Goal: Use online tool/utility: Utilize a website feature to perform a specific function

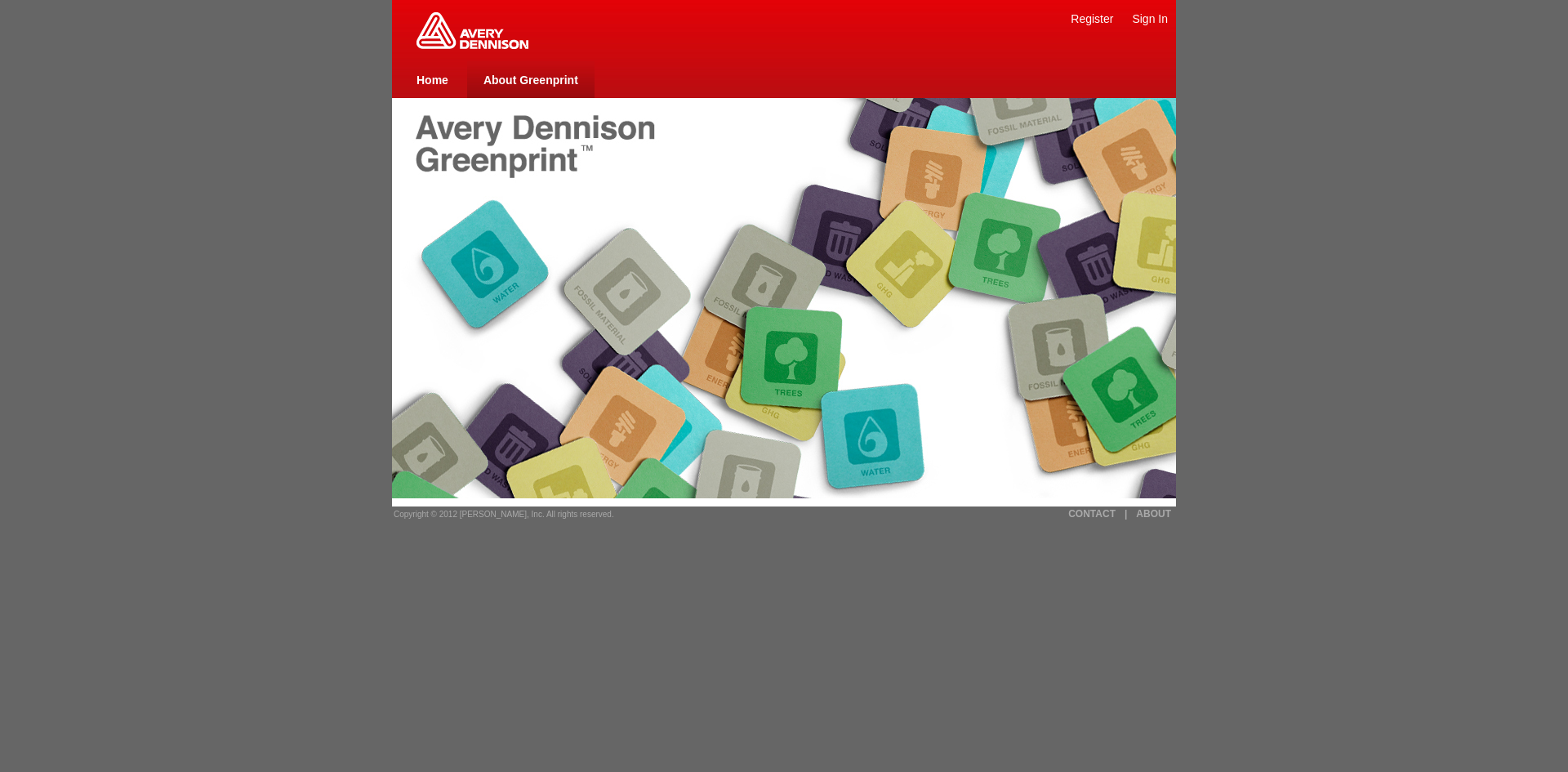
click at [565, 80] on link "About Greenprint" at bounding box center [531, 80] width 94 height 13
click at [1143, 25] on td "Sign In" at bounding box center [1150, 18] width 36 height 37
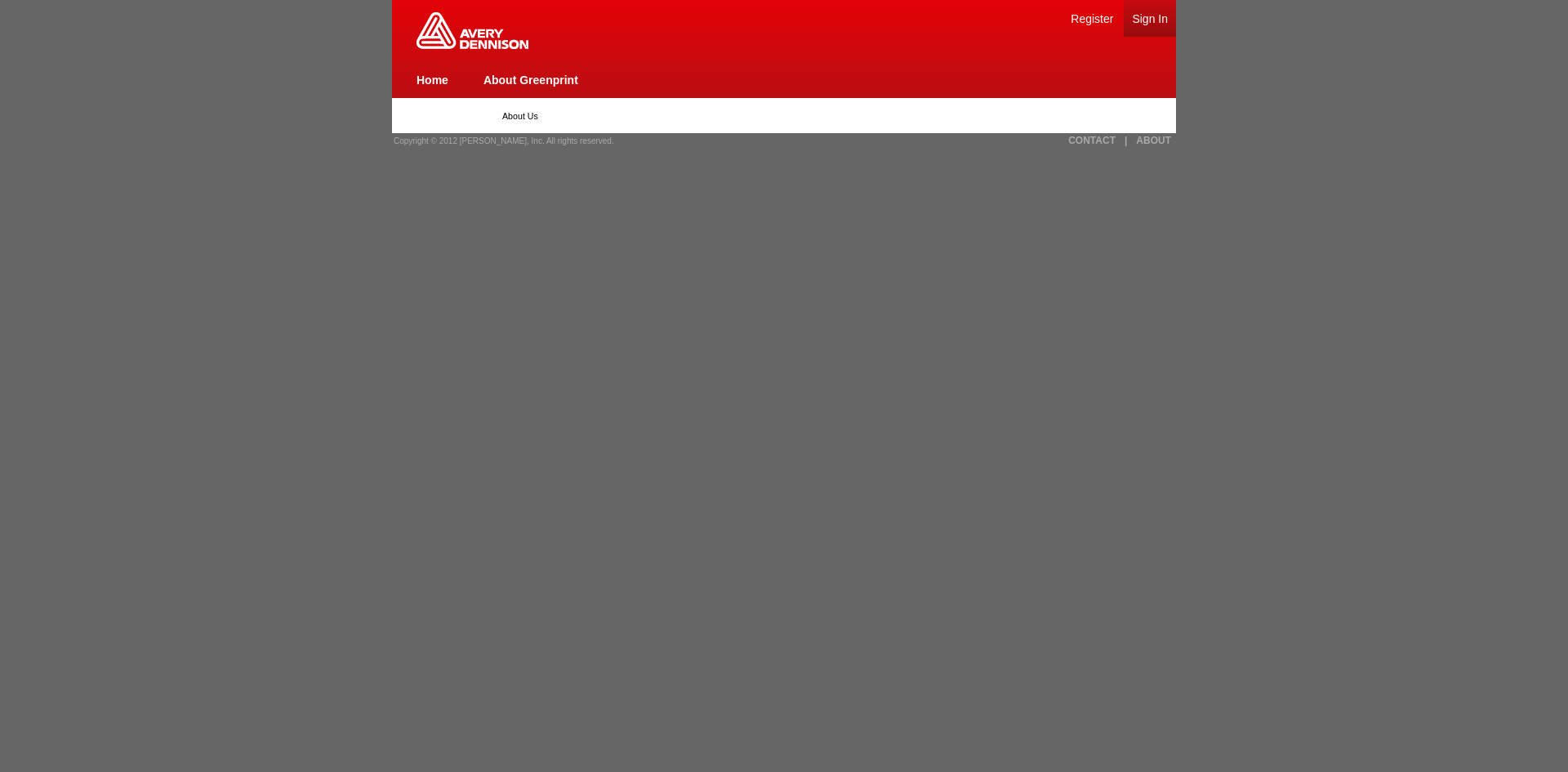
click at [1143, 23] on link "Sign In" at bounding box center [1150, 19] width 36 height 13
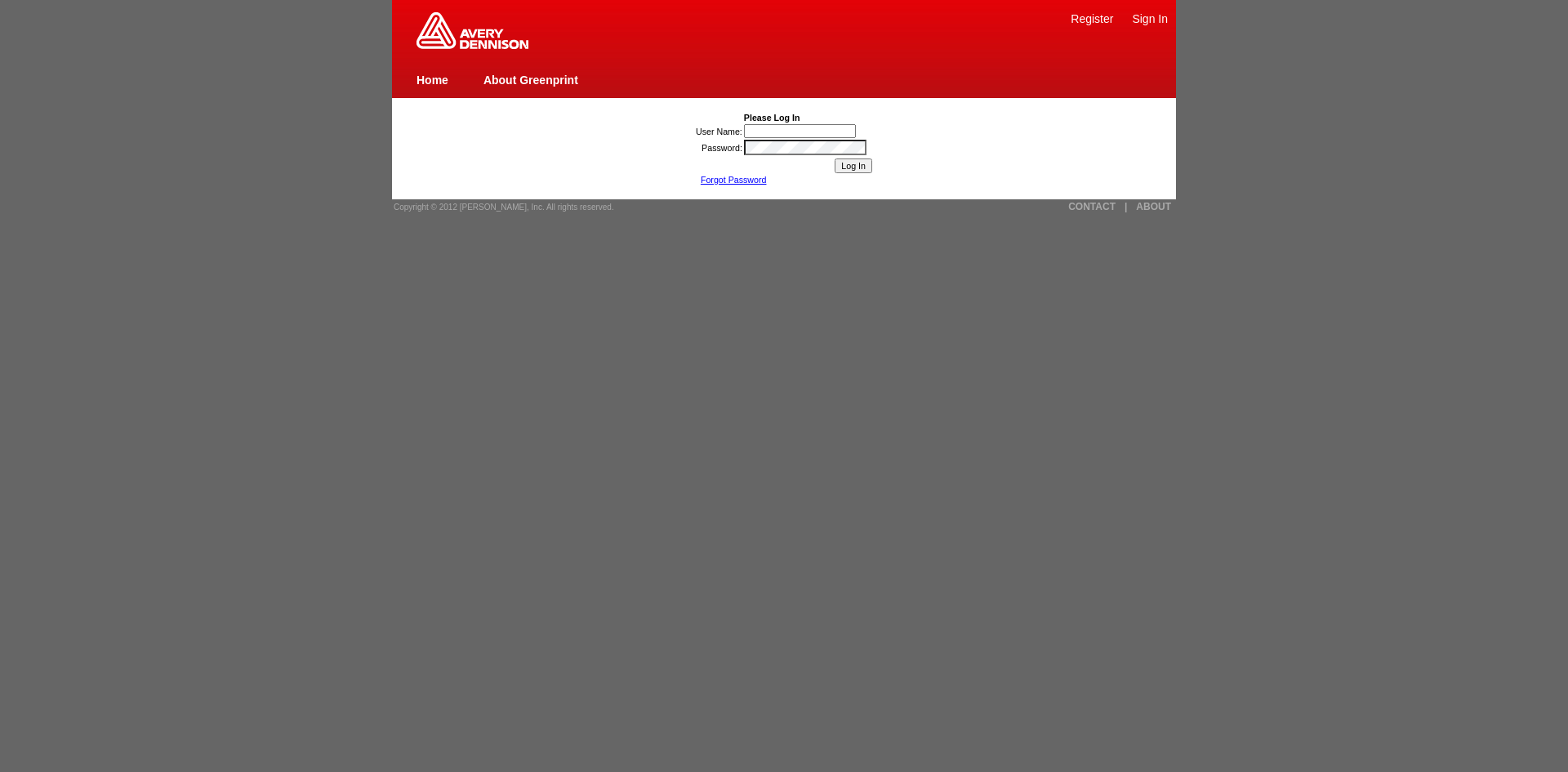
type input "[PERSON_NAME] Ning1"
click at [853, 164] on input "Log In" at bounding box center [852, 166] width 37 height 15
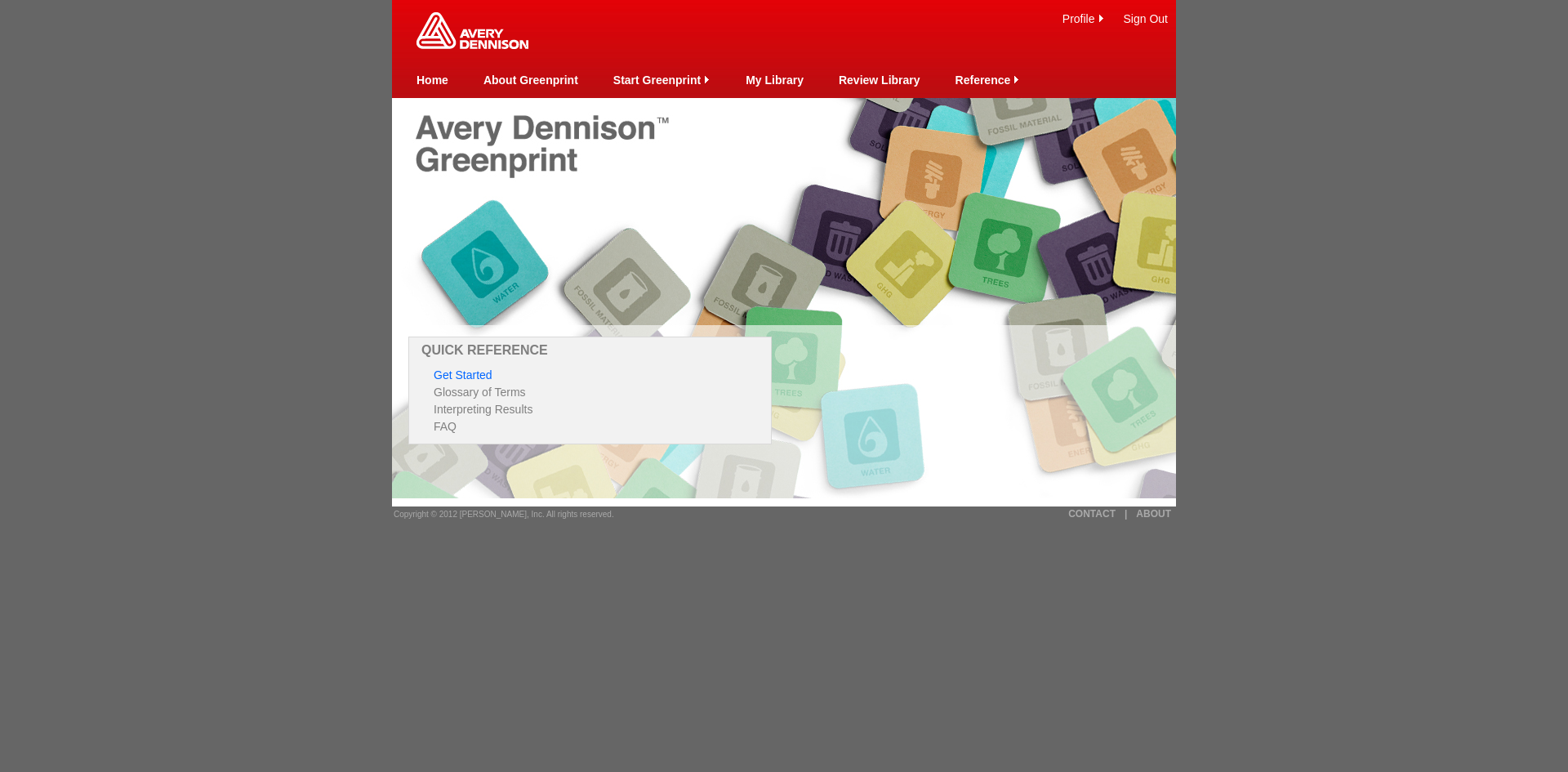
click at [463, 370] on link "Get Started" at bounding box center [463, 375] width 59 height 13
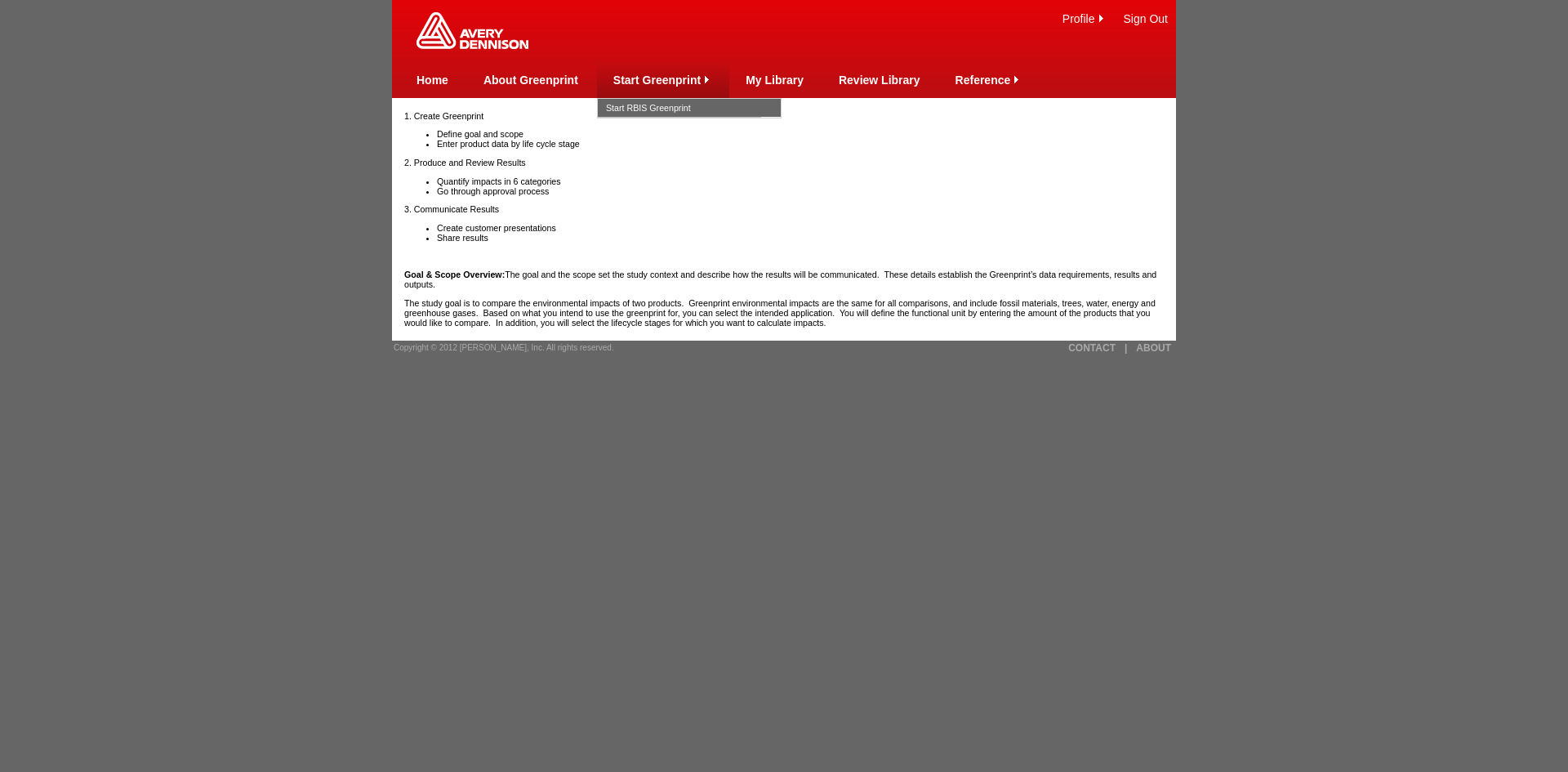
click at [648, 81] on link "Start Greenprint" at bounding box center [657, 80] width 87 height 13
click at [651, 101] on link "Start RBIS Greenprint" at bounding box center [689, 108] width 167 height 18
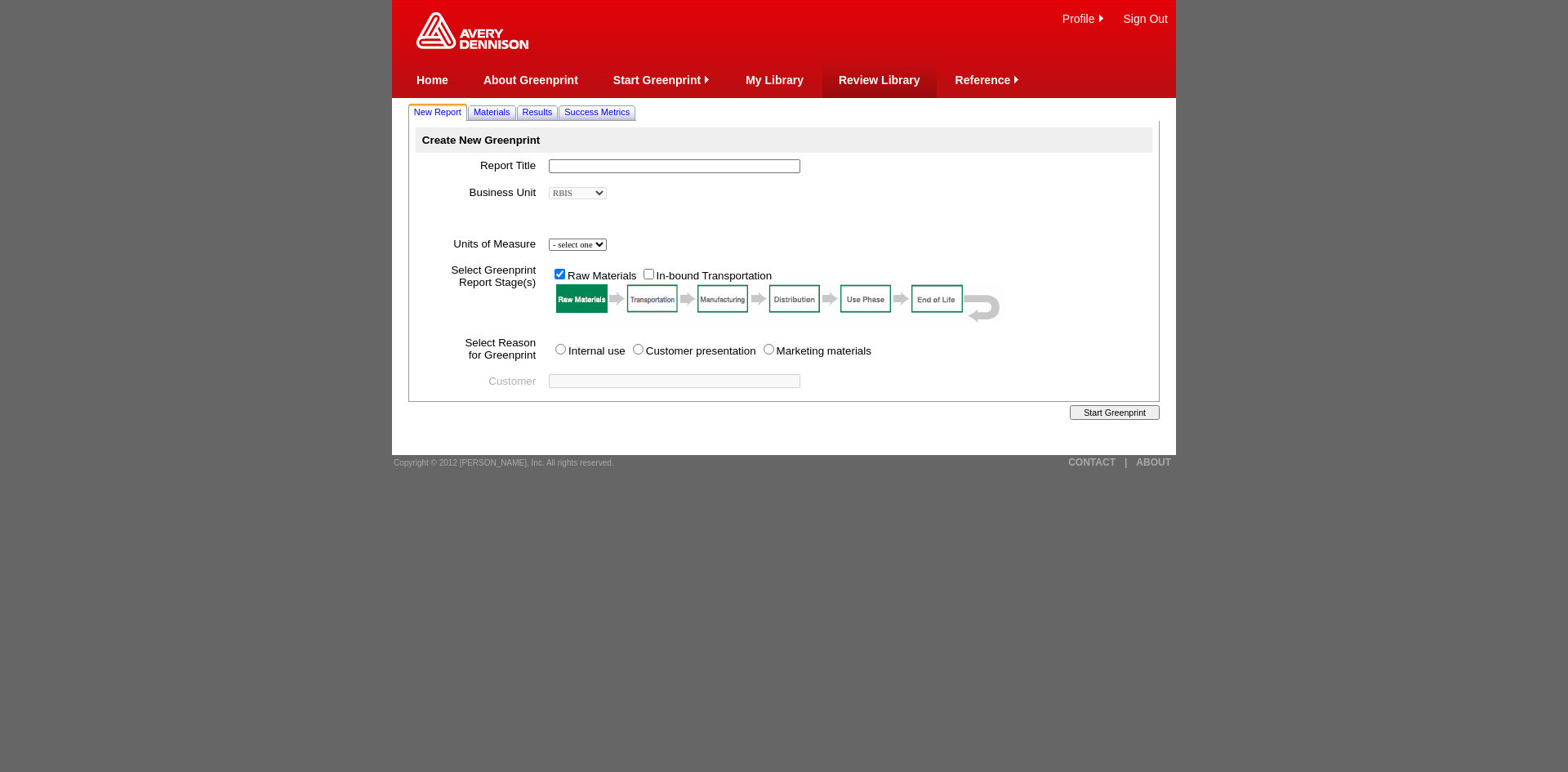
click at [883, 87] on td "Review Library" at bounding box center [880, 80] width 82 height 37
click at [883, 80] on link "Review Library" at bounding box center [880, 80] width 82 height 13
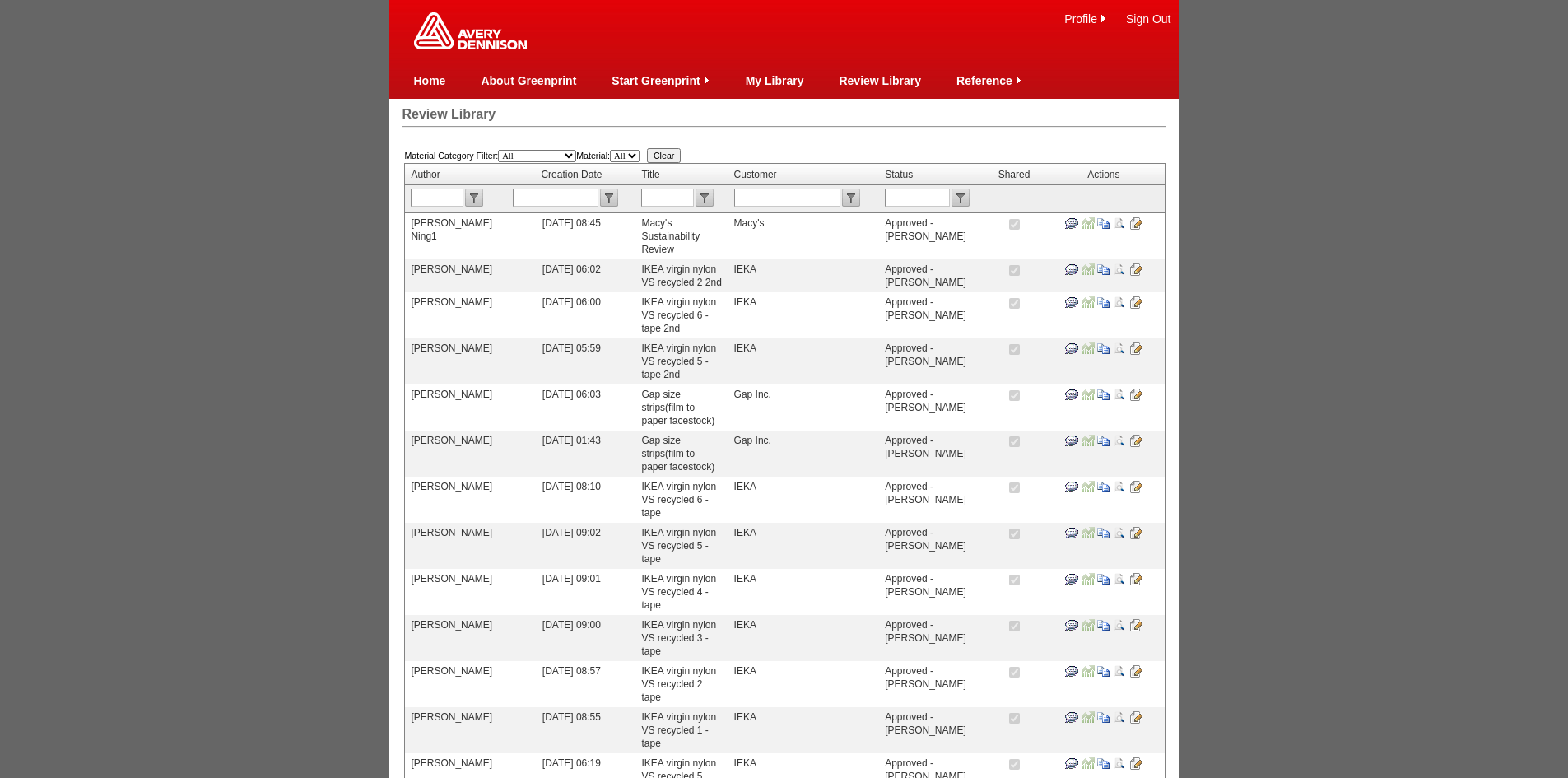
click at [1103, 227] on input "image" at bounding box center [1104, 223] width 13 height 13
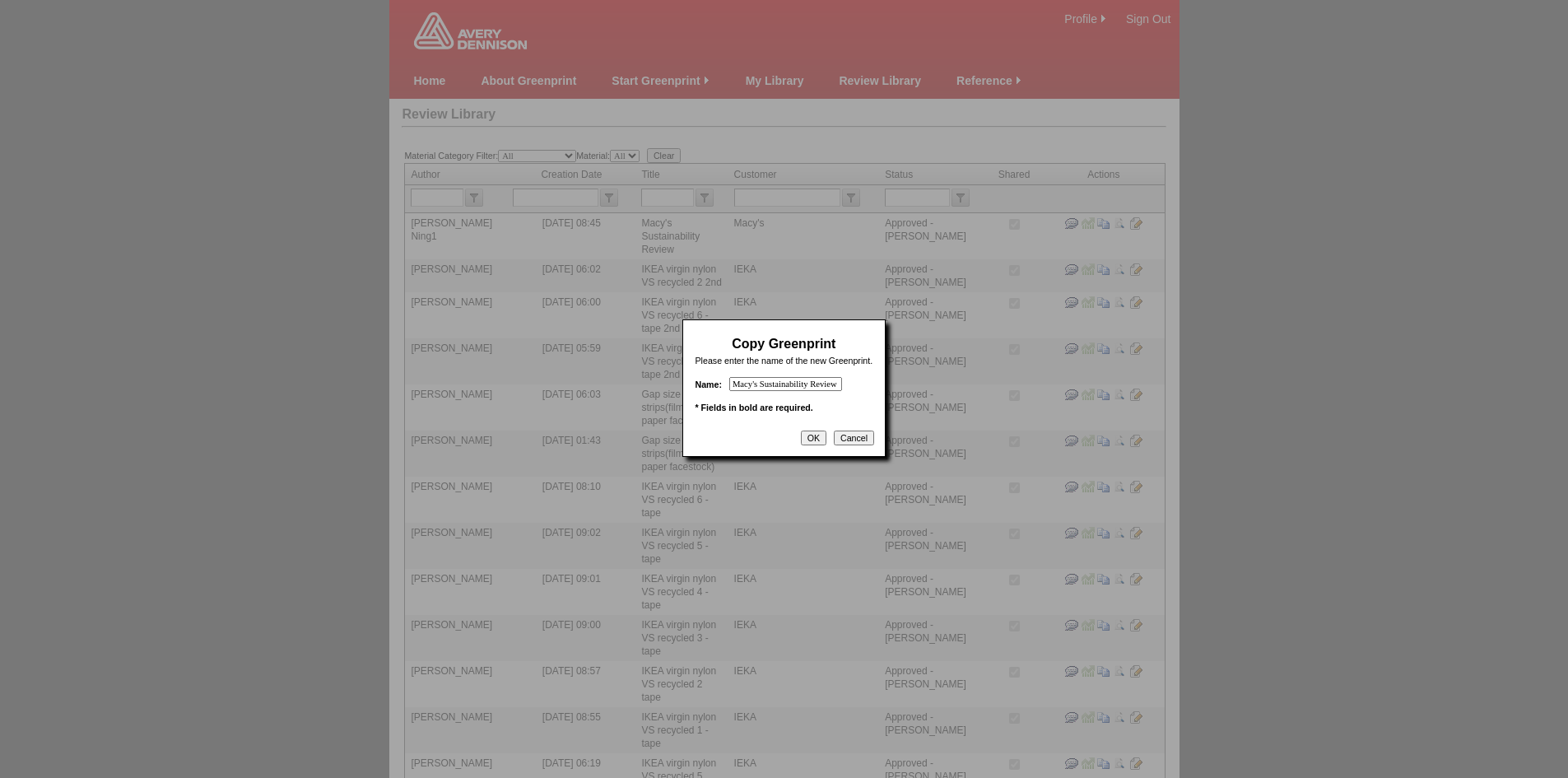
click at [817, 386] on input "Macy's Sustainability Review - Copy" at bounding box center [785, 383] width 112 height 14
drag, startPoint x: 829, startPoint y: 387, endPoint x: 880, endPoint y: 384, distance: 51.1
click at [880, 384] on div "Copy Greenprint Please enter the name of the new Greenprint. Name: Macy's Susta…" at bounding box center [784, 388] width 204 height 137
click at [815, 382] on input "Macy's Sustainability Review - Copy" at bounding box center [785, 383] width 112 height 14
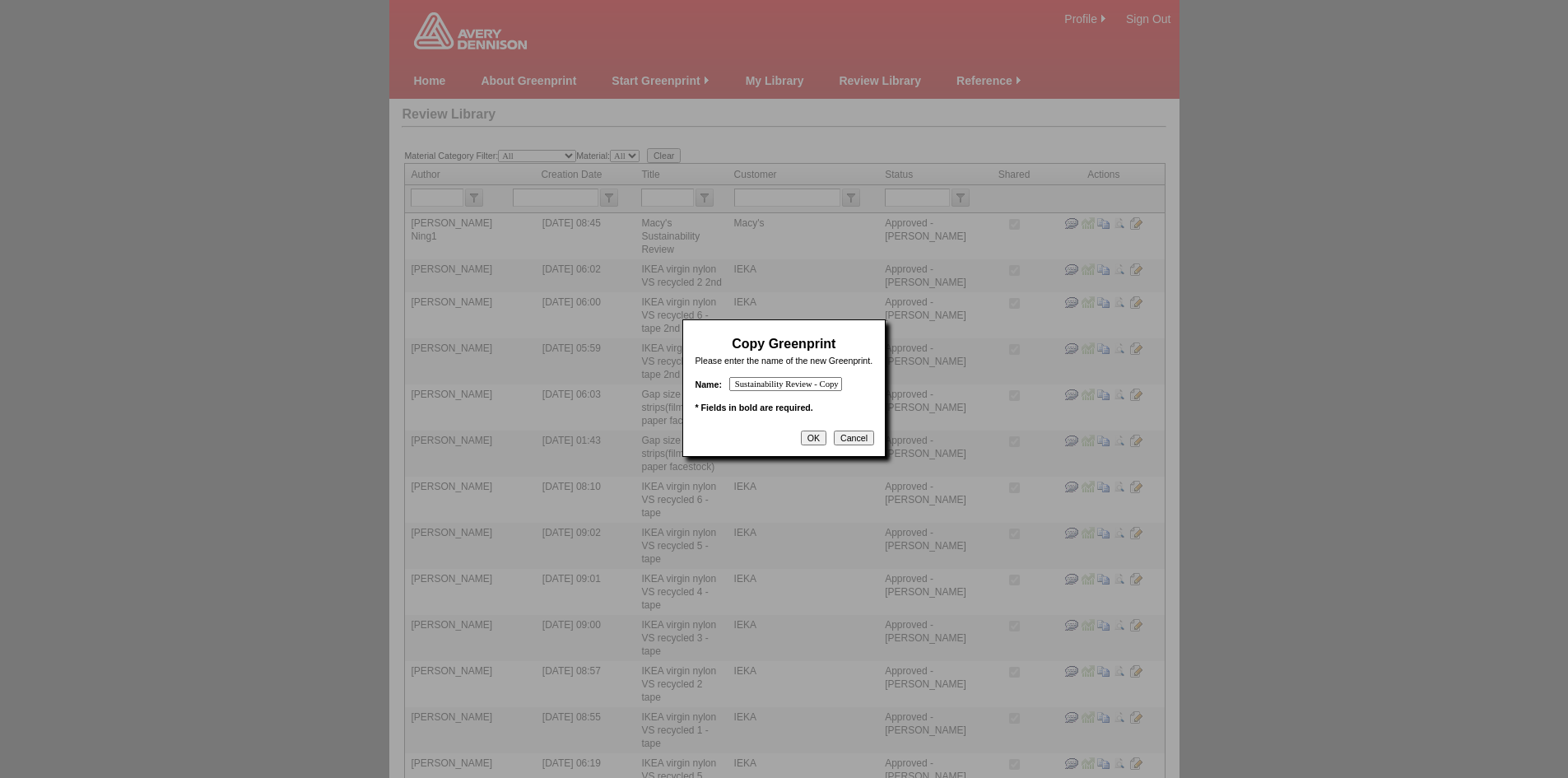
drag, startPoint x: 814, startPoint y: 380, endPoint x: 847, endPoint y: 382, distance: 33.1
click at [842, 382] on input "Macy's Sustainability Review - Copy" at bounding box center [785, 383] width 112 height 14
click at [827, 384] on input "Macy's Sustainability Review - Copy" at bounding box center [785, 383] width 112 height 14
drag, startPoint x: 827, startPoint y: 385, endPoint x: 855, endPoint y: 393, distance: 29.1
click at [855, 393] on table "Copy Greenprint Please enter the name of the new Greenprint. Name: Macy's Susta…" at bounding box center [784, 378] width 181 height 96
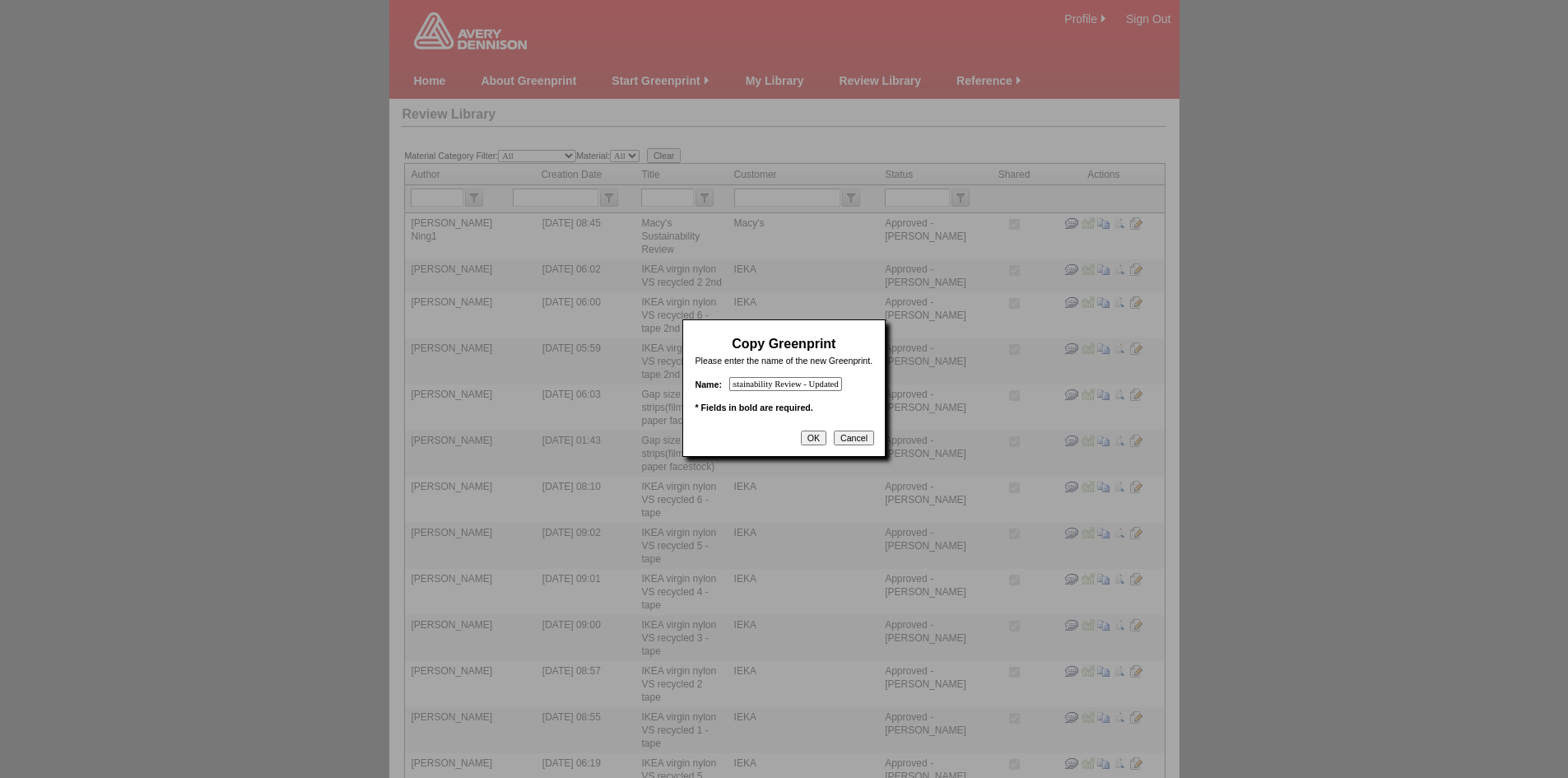
scroll to position [0, 56]
type input "Macy's Sustainability Review - Updated"
click at [813, 443] on input "OK" at bounding box center [814, 438] width 26 height 15
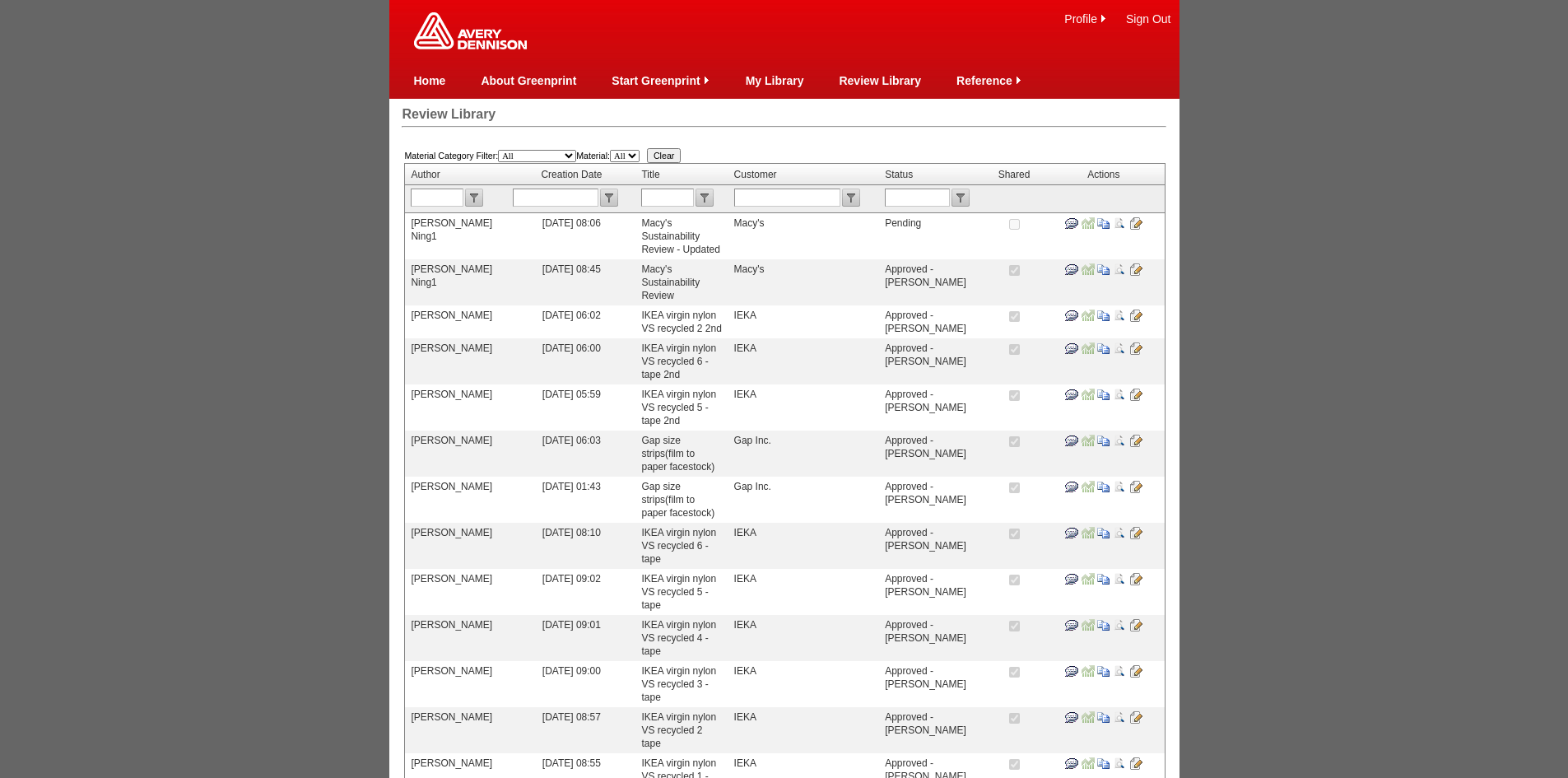
click at [1135, 218] on input "image" at bounding box center [1136, 223] width 13 height 13
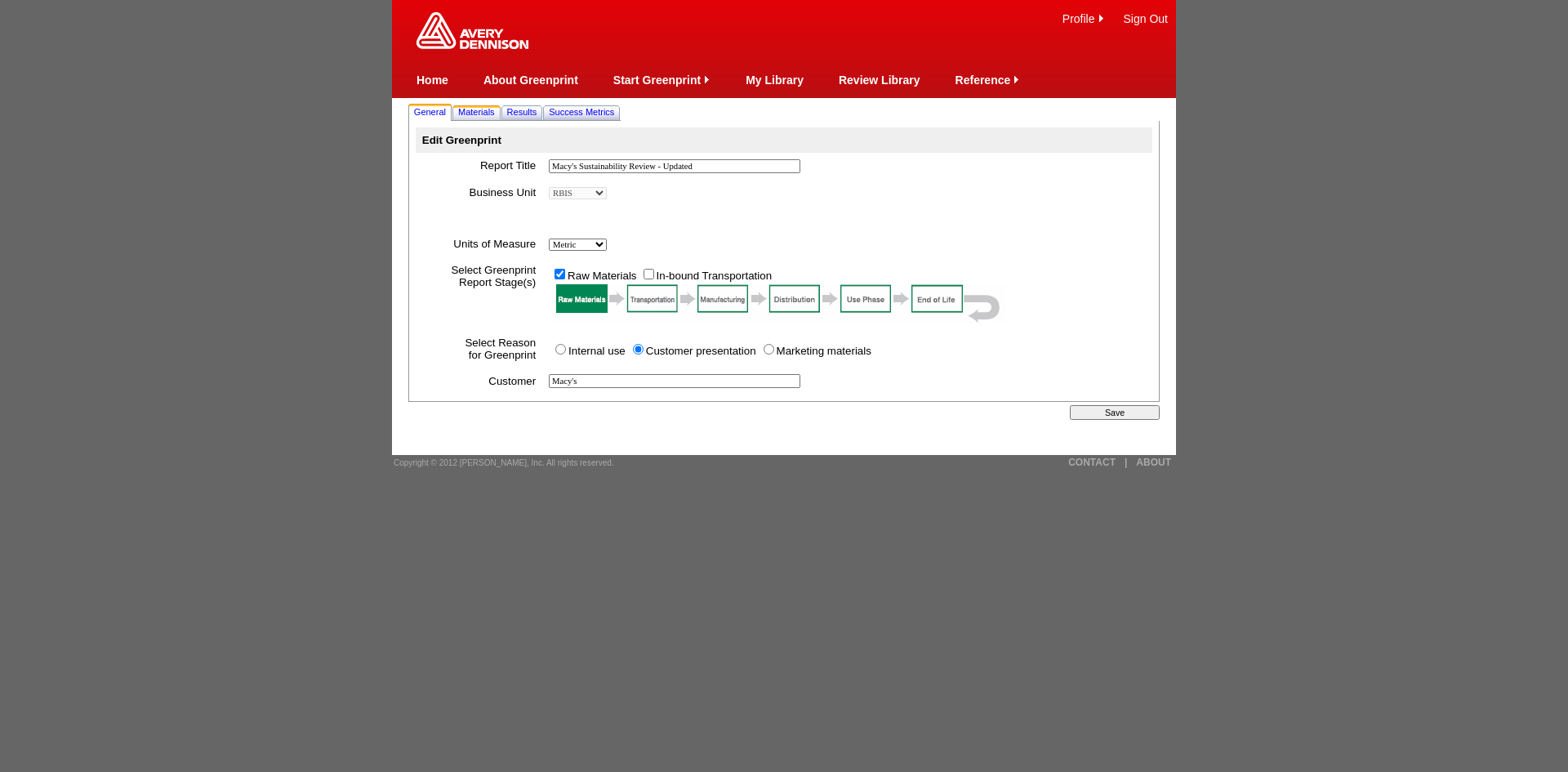
click at [495, 107] on span "Materials" at bounding box center [476, 112] width 37 height 10
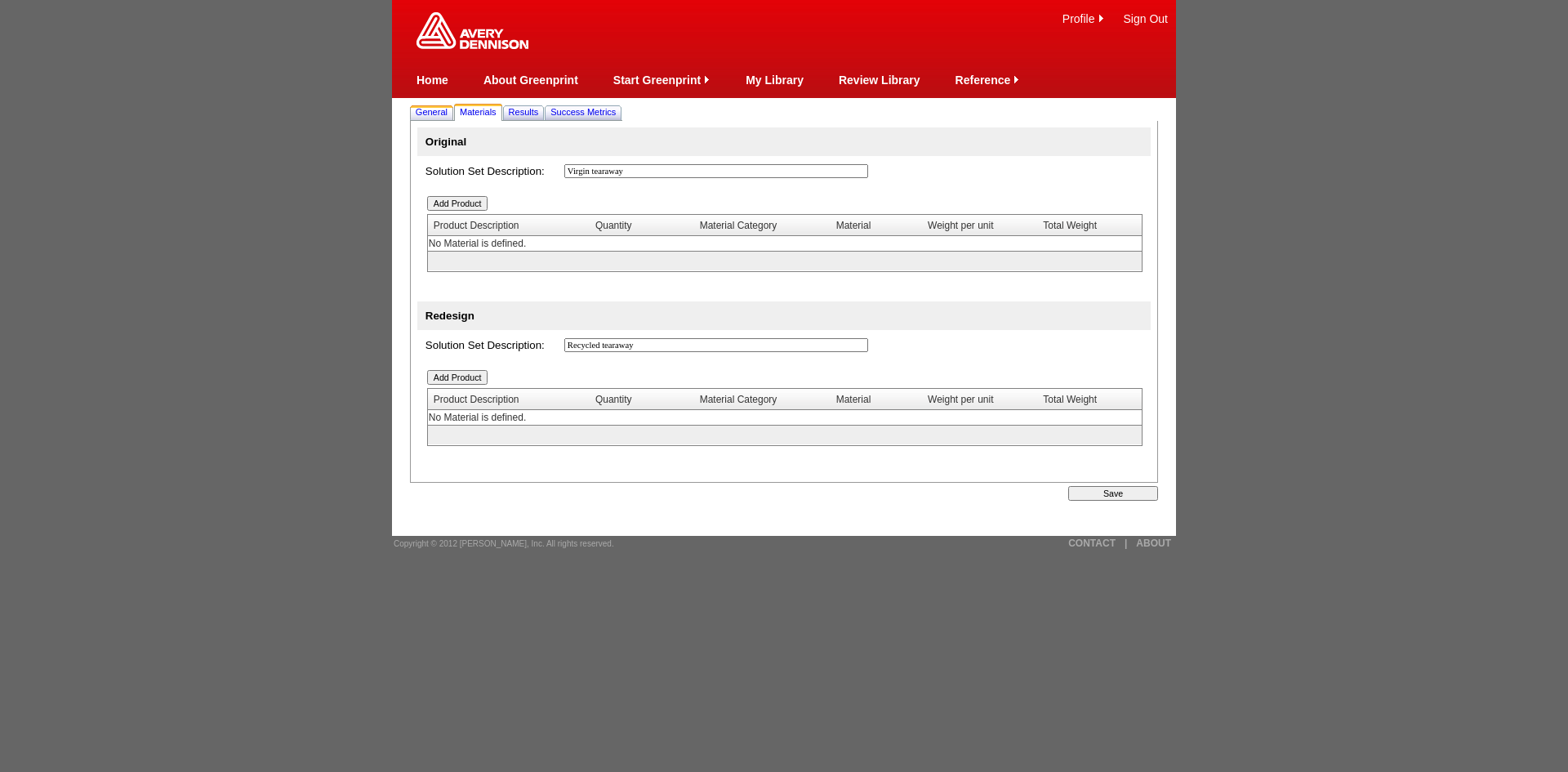
click at [440, 112] on span "General" at bounding box center [431, 112] width 32 height 10
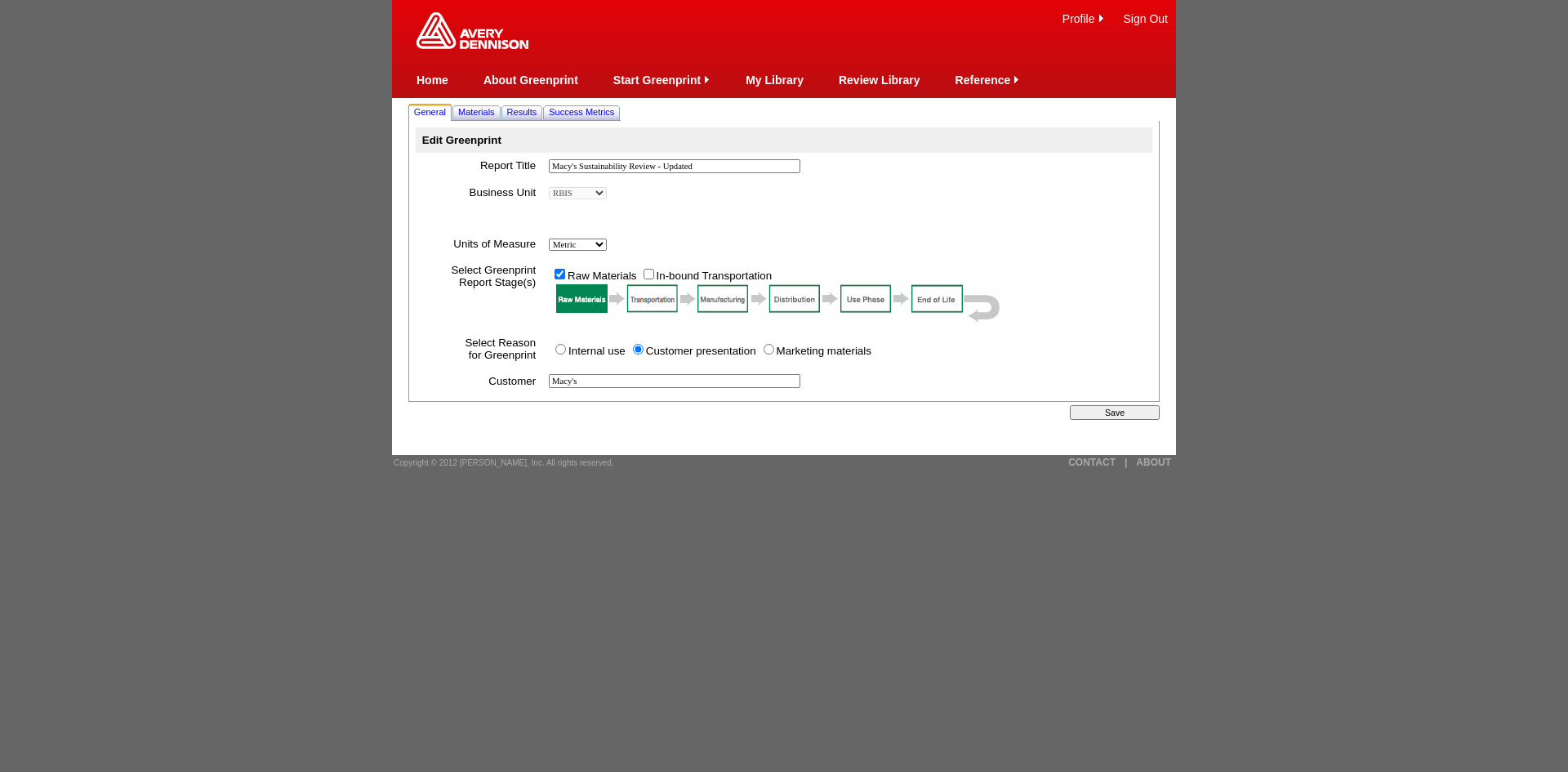
click at [1090, 414] on input "Save" at bounding box center [1114, 413] width 90 height 15
click at [476, 113] on span "Materials" at bounding box center [476, 112] width 37 height 10
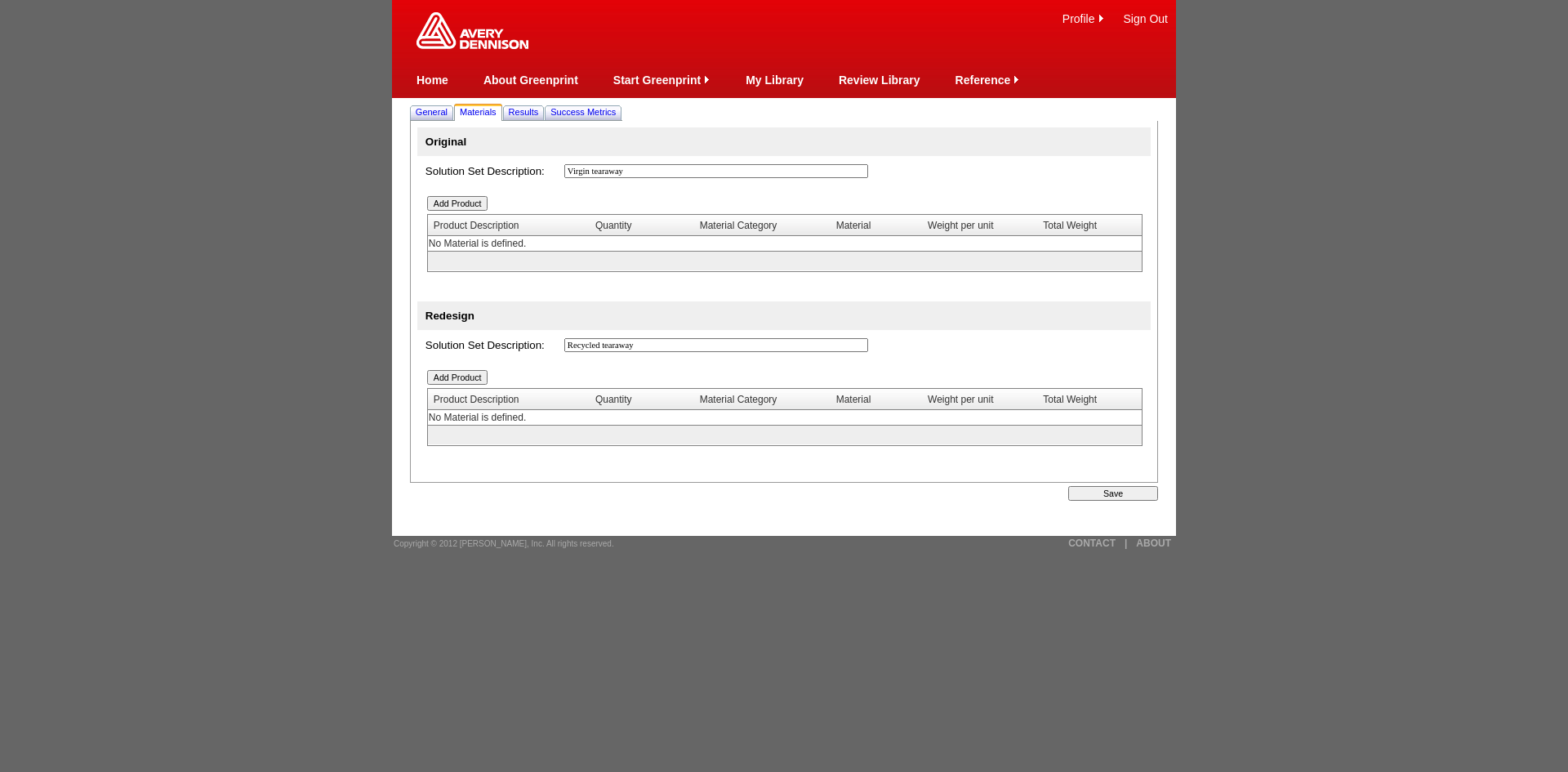
click at [467, 201] on input "Add Product" at bounding box center [458, 203] width 62 height 15
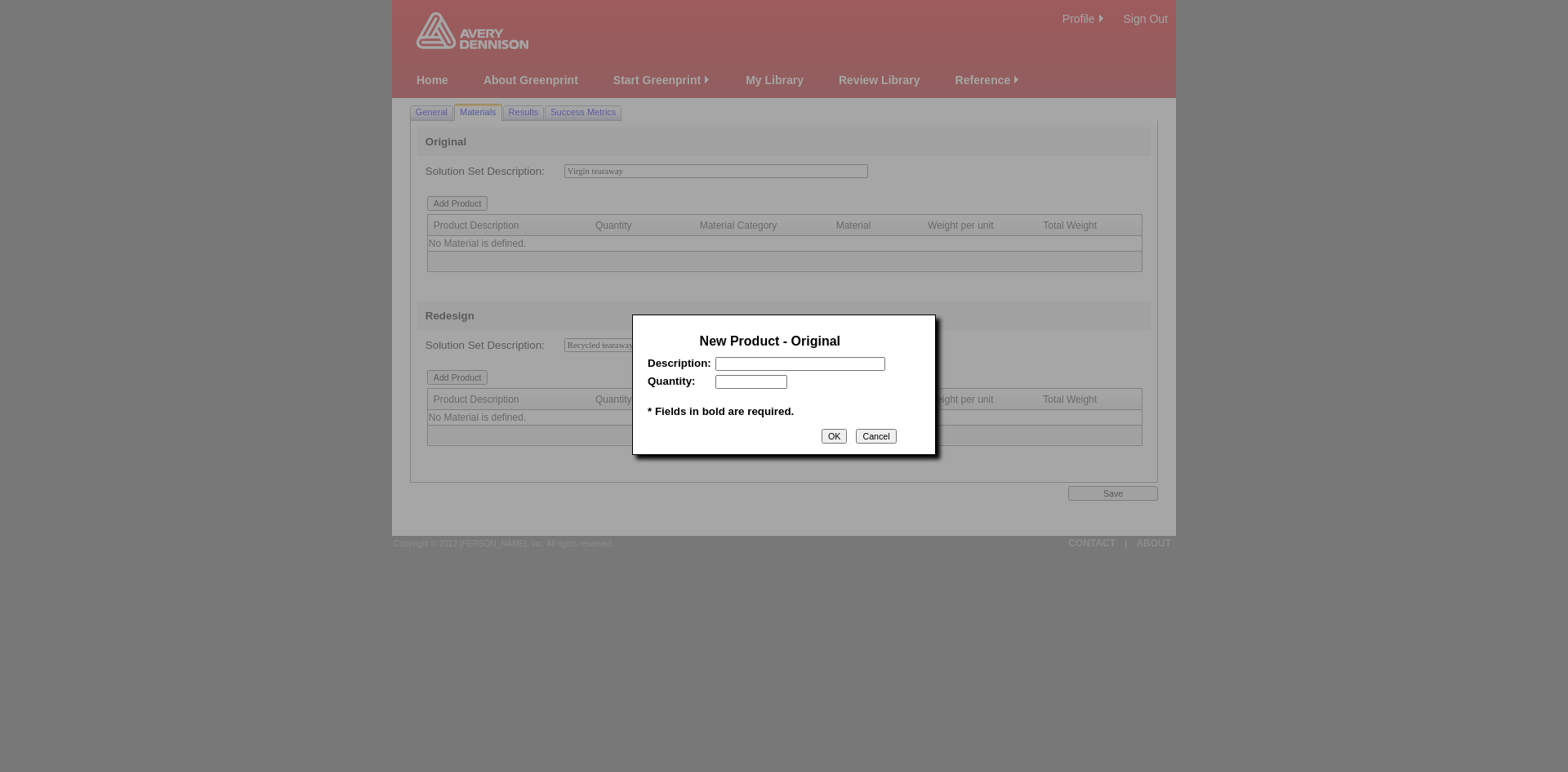
click at [799, 371] on input "text" at bounding box center [800, 363] width 170 height 14
paste input "AT7071A1(C2300CT-WHT)"
type input "AT7071A1(C2300CT-WHT)"
click at [742, 387] on input "text" at bounding box center [751, 381] width 72 height 14
type input "500000"
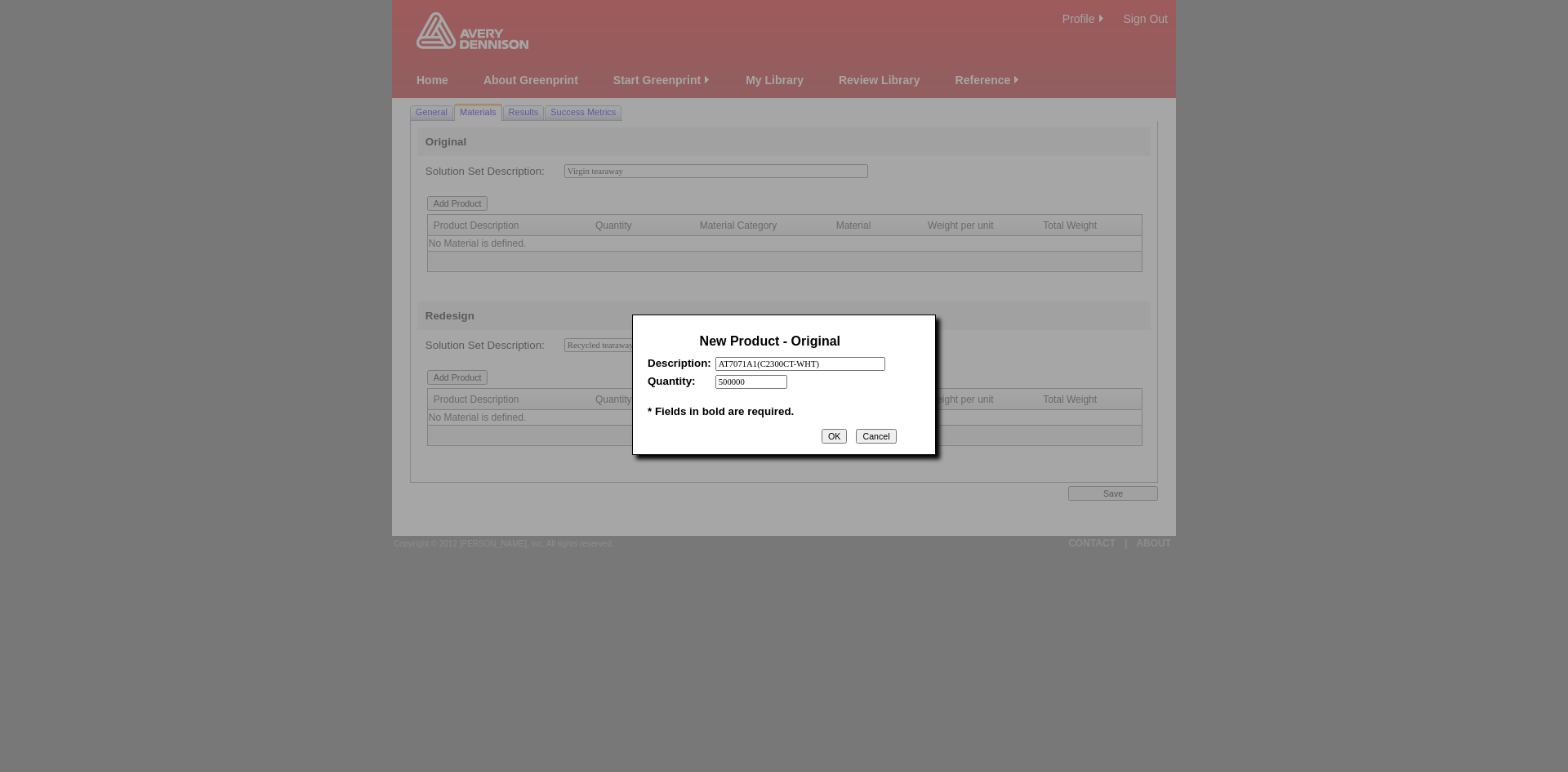
click at [837, 436] on input "OK" at bounding box center [834, 436] width 25 height 15
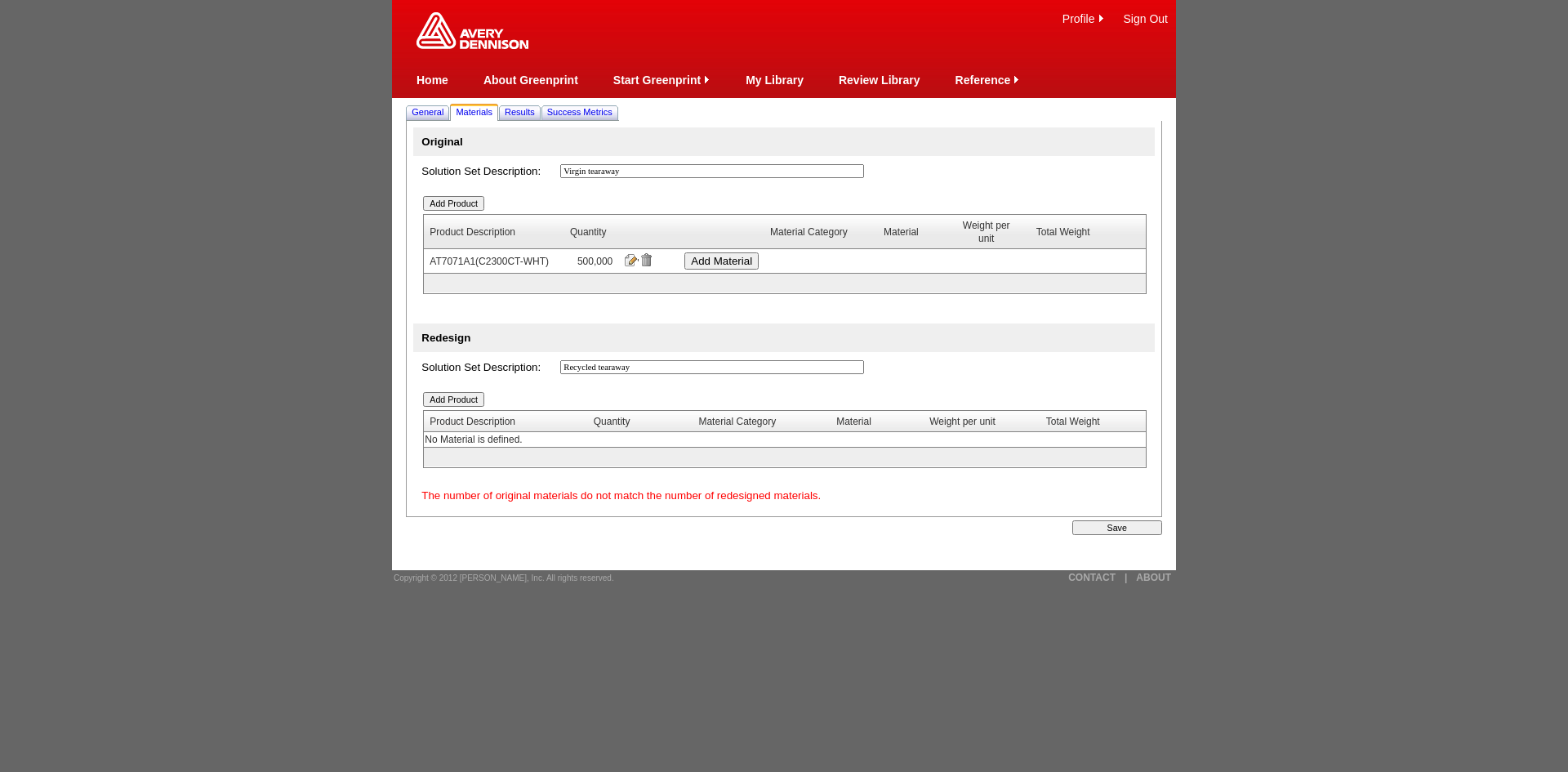
click at [726, 261] on input "Add Material" at bounding box center [721, 260] width 74 height 17
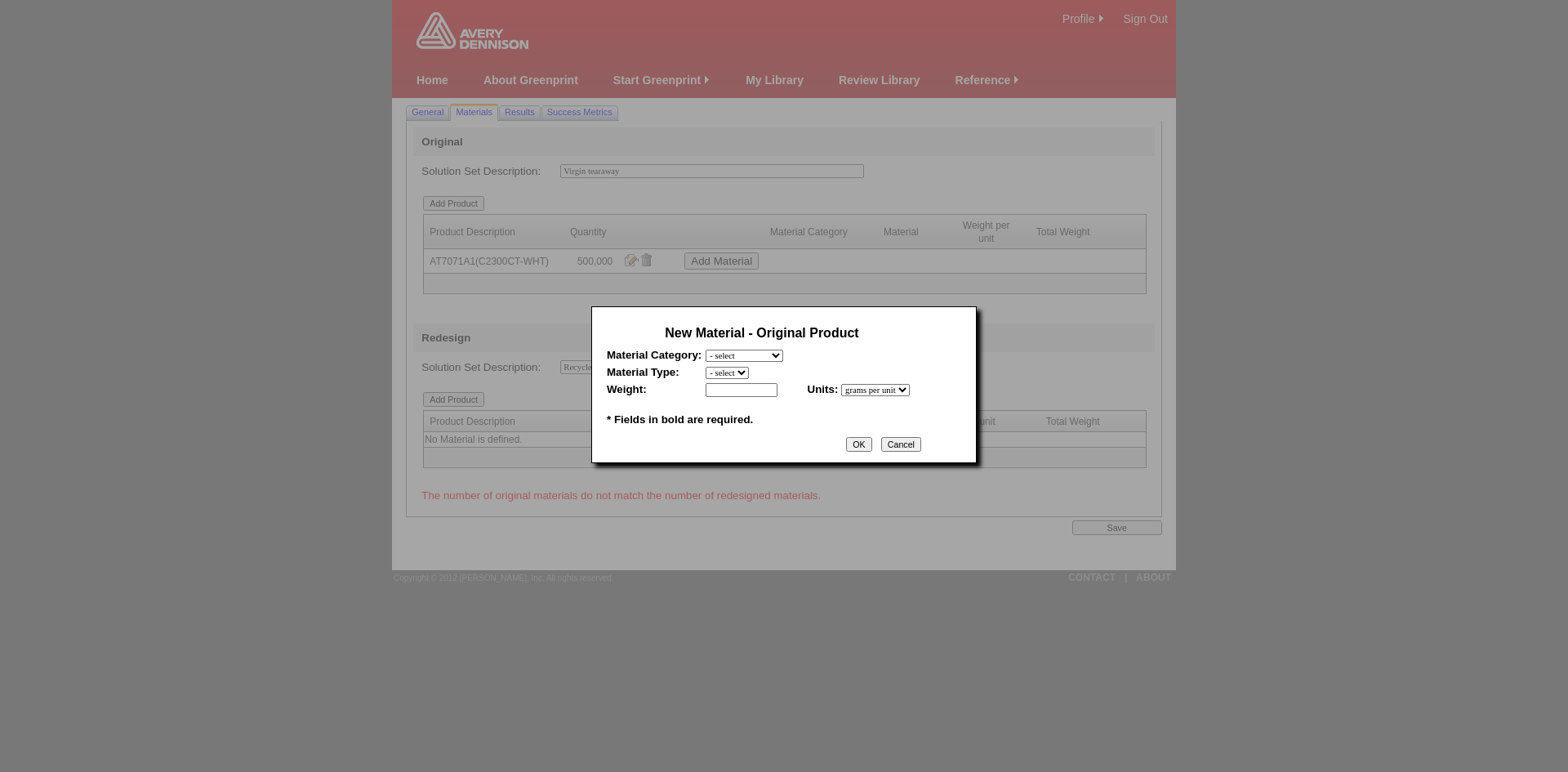
click at [765, 358] on select "- select Film and plastics Papers Liners Adhesives Yarns Heat Transfers PS Labe…" at bounding box center [745, 356] width 78 height 13
select select "7"
click at [706, 349] on select "- select Film and plastics Papers Liners Adhesives Yarns Heat Transfers PS Labe…" at bounding box center [745, 356] width 78 height 13
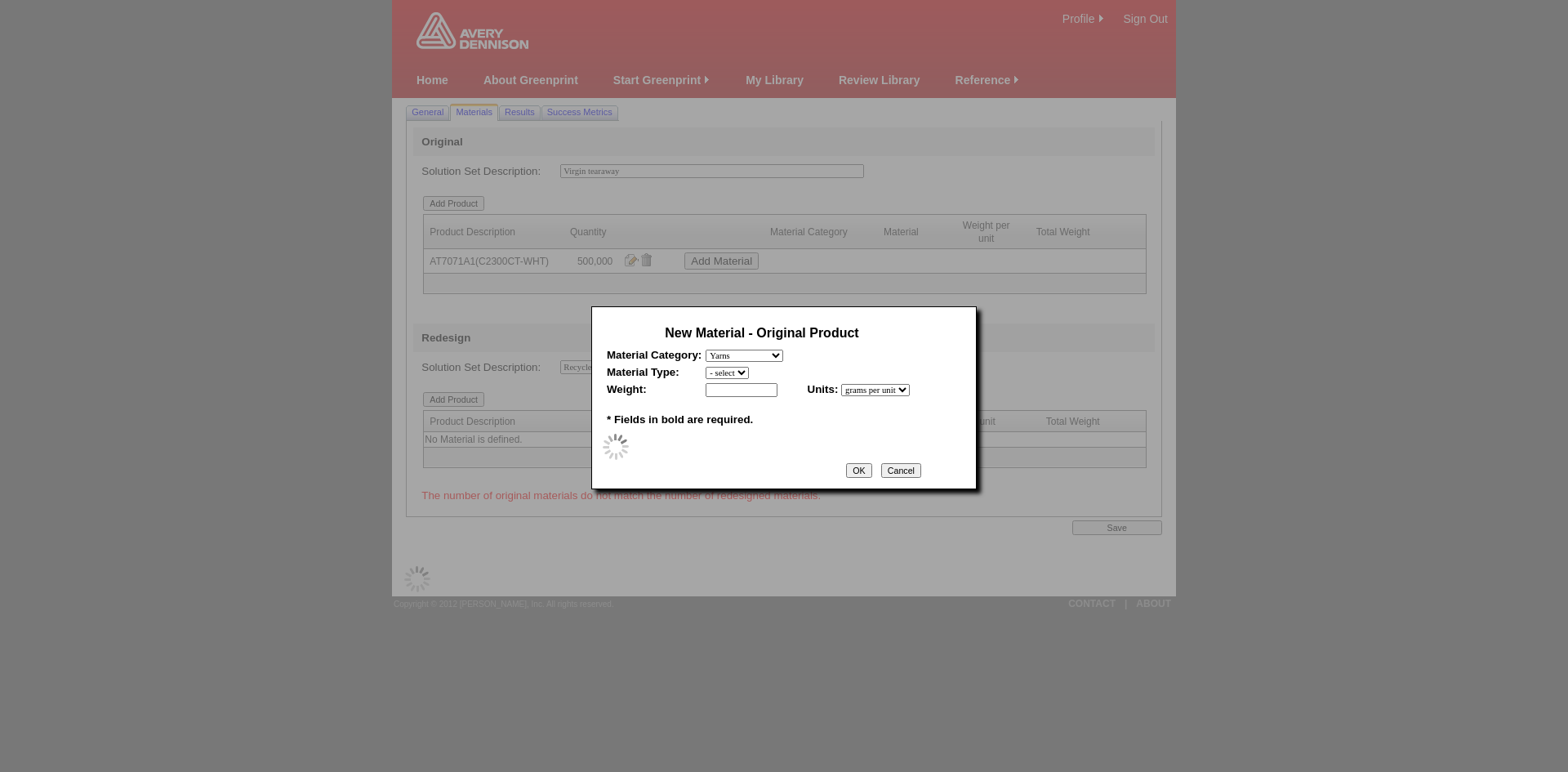
click at [749, 374] on select "- select" at bounding box center [727, 373] width 44 height 13
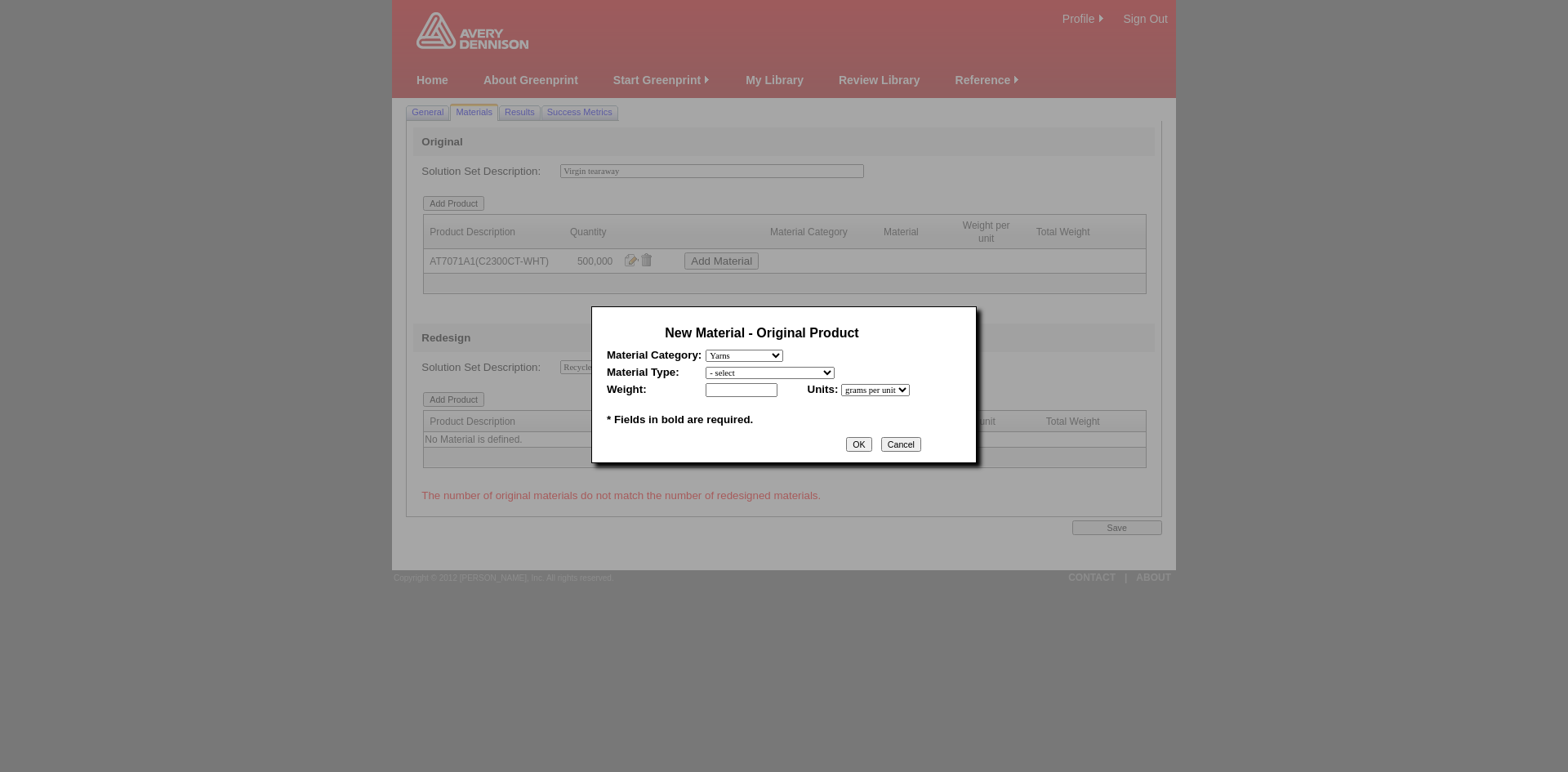
click at [753, 374] on select "- select 2020-Albert Yarn, dyed 2020-Albert Yarn, raw 2020-PET Yarn, dyed 2020-…" at bounding box center [770, 373] width 129 height 13
select select "412"
click at [706, 366] on select "- select 2020-Albert Yarn, dyed 2020-Albert Yarn, raw 2020-PET Yarn, dyed 2020-…" at bounding box center [770, 373] width 129 height 13
click at [759, 393] on input "text" at bounding box center [741, 389] width 72 height 14
type input "0.16"
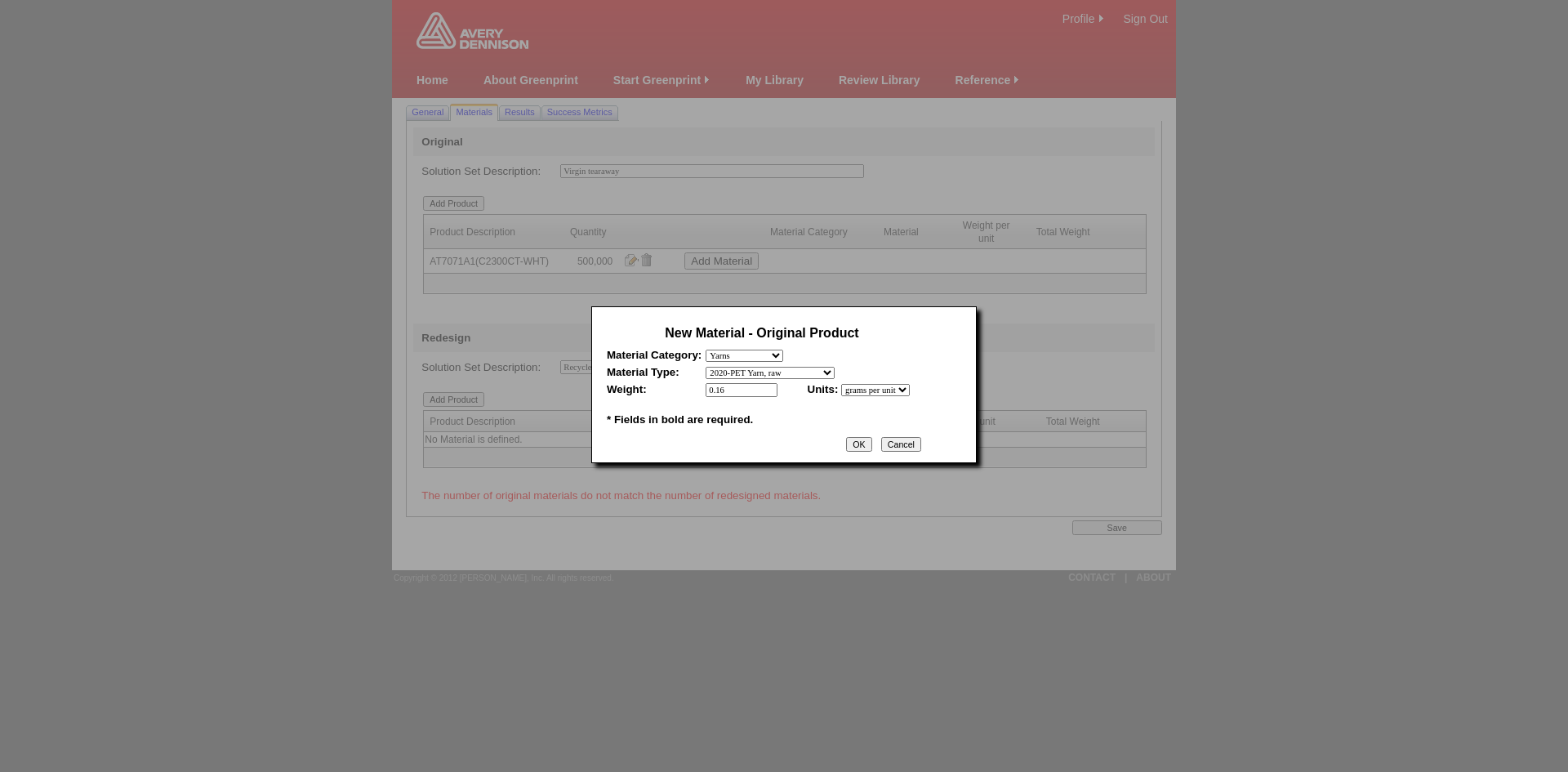
click at [872, 447] on input "OK" at bounding box center [859, 445] width 25 height 15
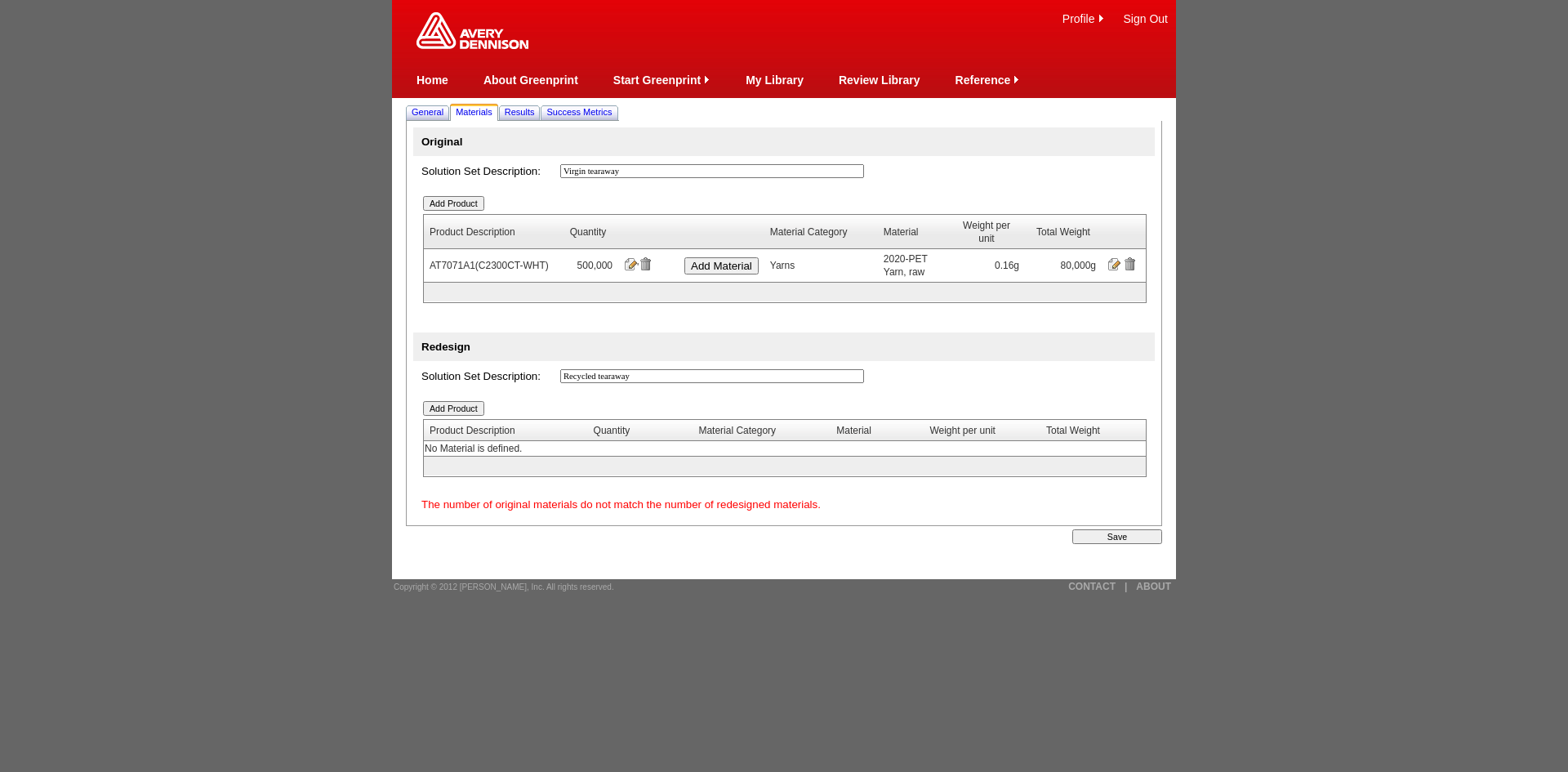
click at [459, 411] on input "Add Product" at bounding box center [453, 408] width 62 height 15
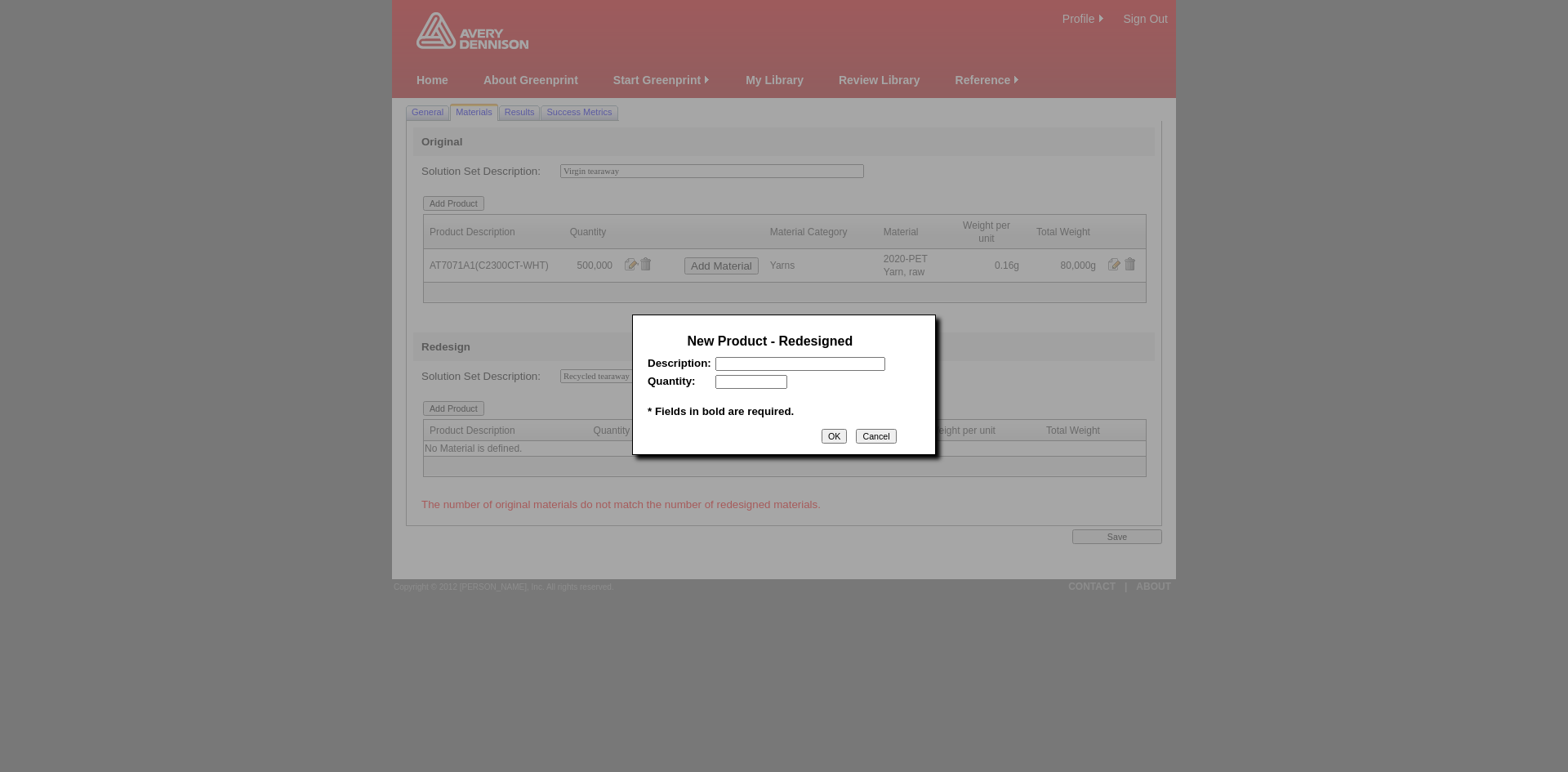
click at [791, 367] on input "text" at bounding box center [800, 363] width 170 height 14
paste input "RT602B"
type input "RT602B"
click at [742, 389] on input "text" at bounding box center [751, 381] width 72 height 14
type input "500000"
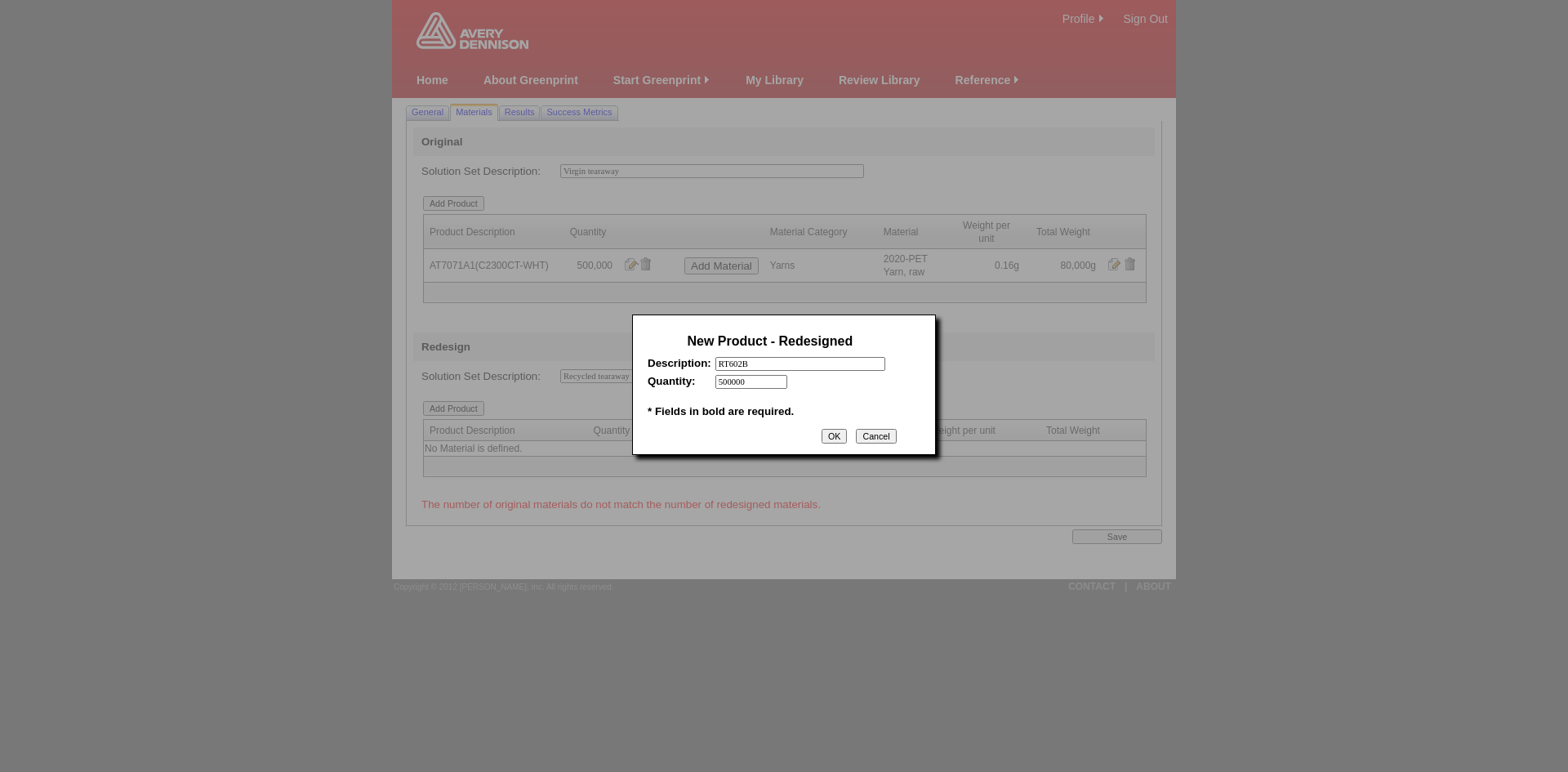
click at [832, 438] on input "OK" at bounding box center [834, 436] width 25 height 15
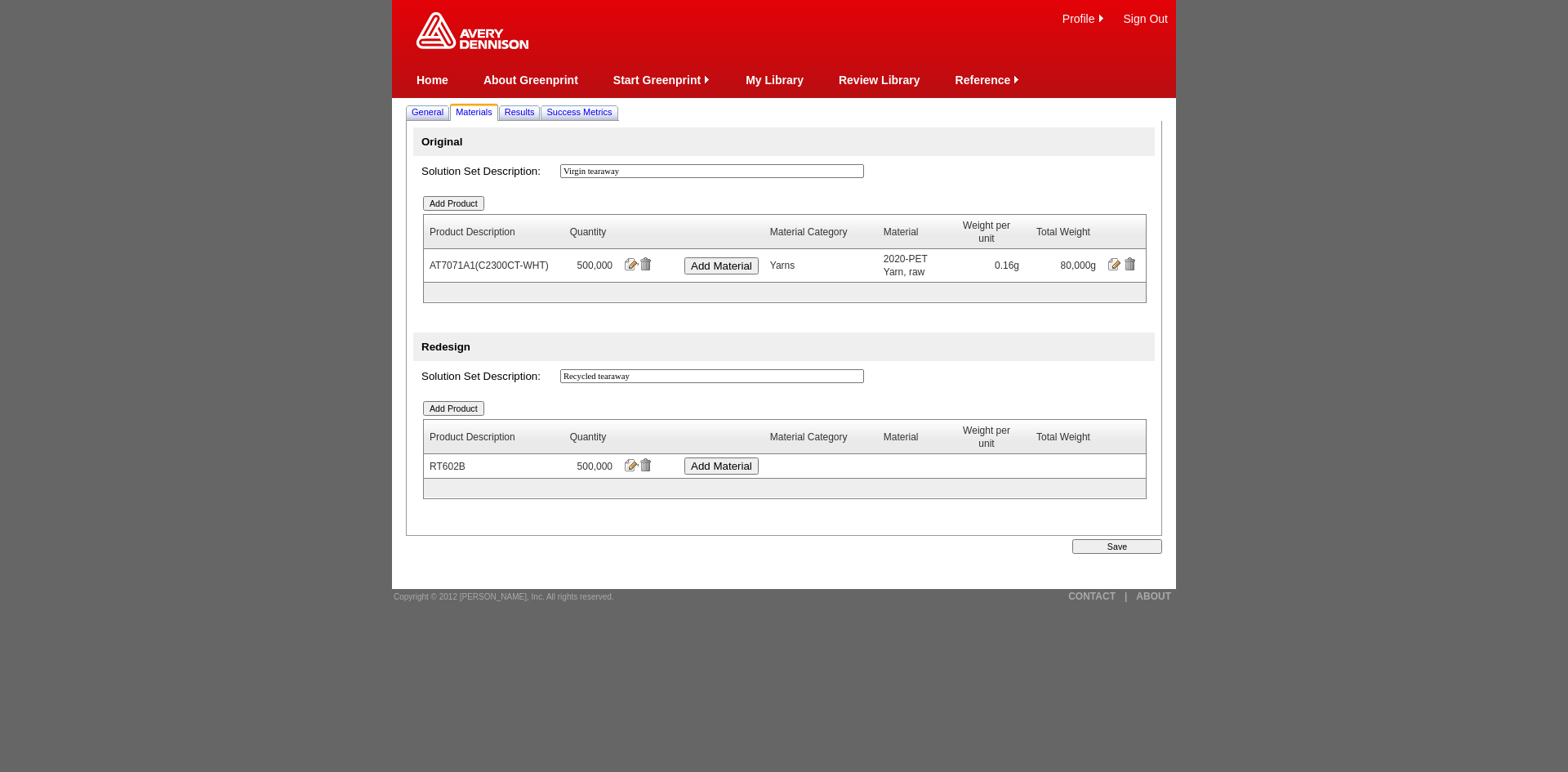
click at [702, 466] on input "Add Material" at bounding box center [721, 465] width 74 height 17
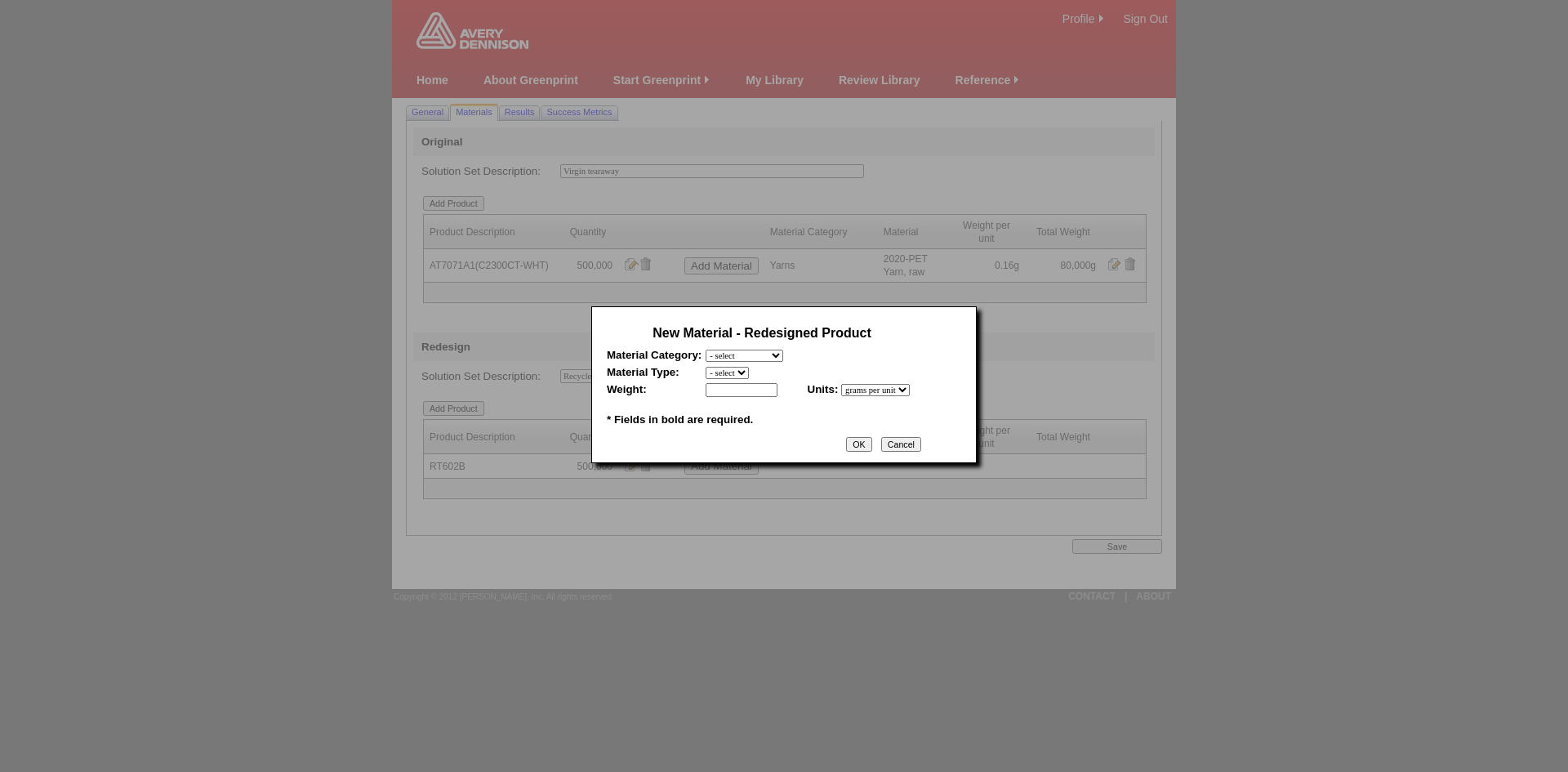
click at [782, 357] on select "- select Film and plastics Papers Liners Adhesives Yarns Heat Transfers PS Labe…" at bounding box center [745, 356] width 78 height 13
select select "7"
click at [706, 349] on select "- select Film and plastics Papers Liners Adhesives Yarns Heat Transfers PS Labe…" at bounding box center [745, 356] width 78 height 13
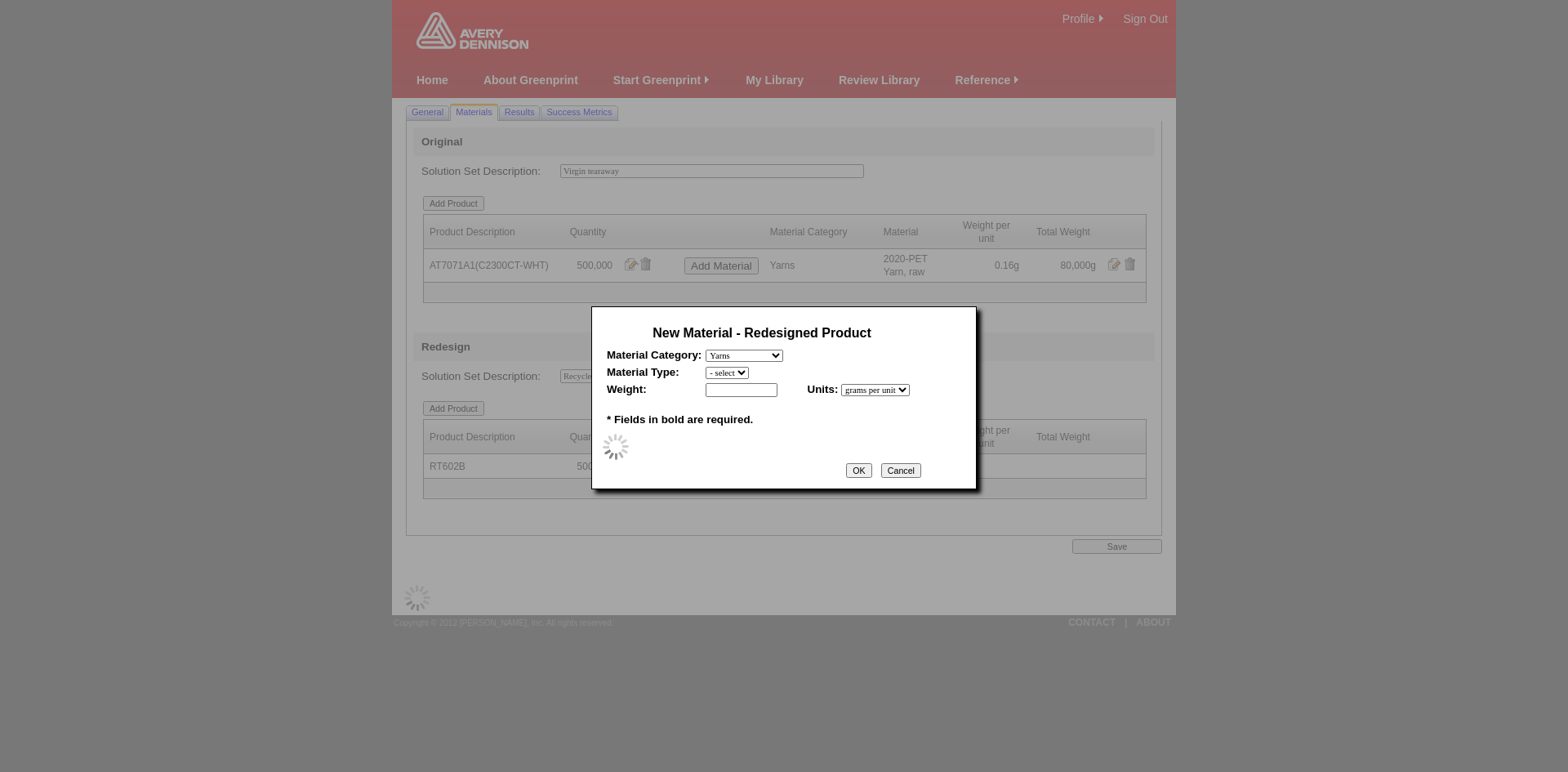
click at [744, 372] on select "- select" at bounding box center [727, 373] width 44 height 13
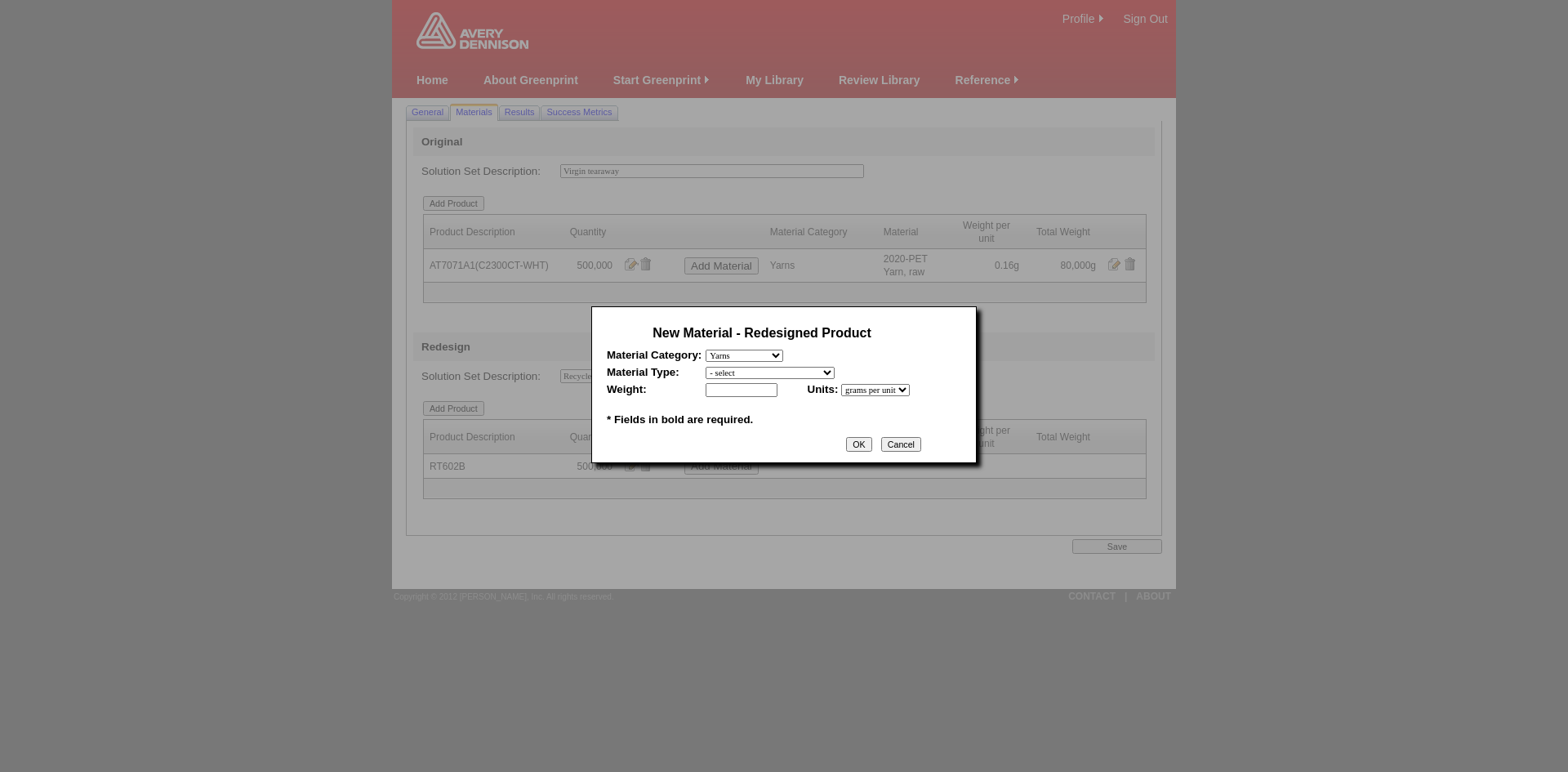
click at [744, 371] on select "- select 2020-Albert Yarn, dyed 2020-Albert Yarn, raw 2020-PET Yarn, dyed 2020-…" at bounding box center [770, 373] width 129 height 13
select select "408"
click at [706, 366] on select "- select 2020-Albert Yarn, dyed 2020-Albert Yarn, raw 2020-PET Yarn, dyed 2020-…" at bounding box center [770, 373] width 129 height 13
click at [750, 395] on input "text" at bounding box center [741, 389] width 72 height 14
type input "0.3"
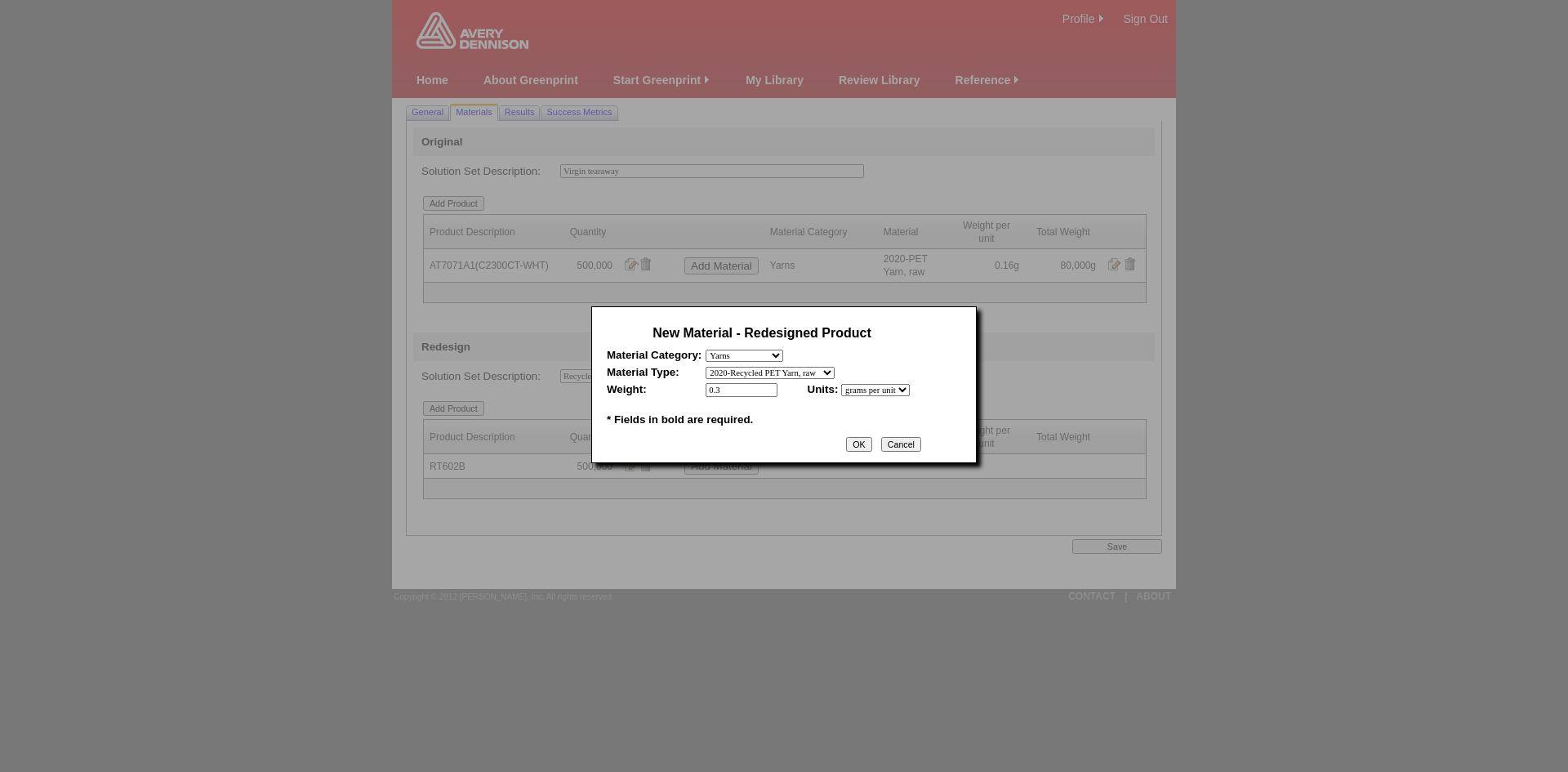
click at [872, 451] on input "OK" at bounding box center [859, 445] width 25 height 15
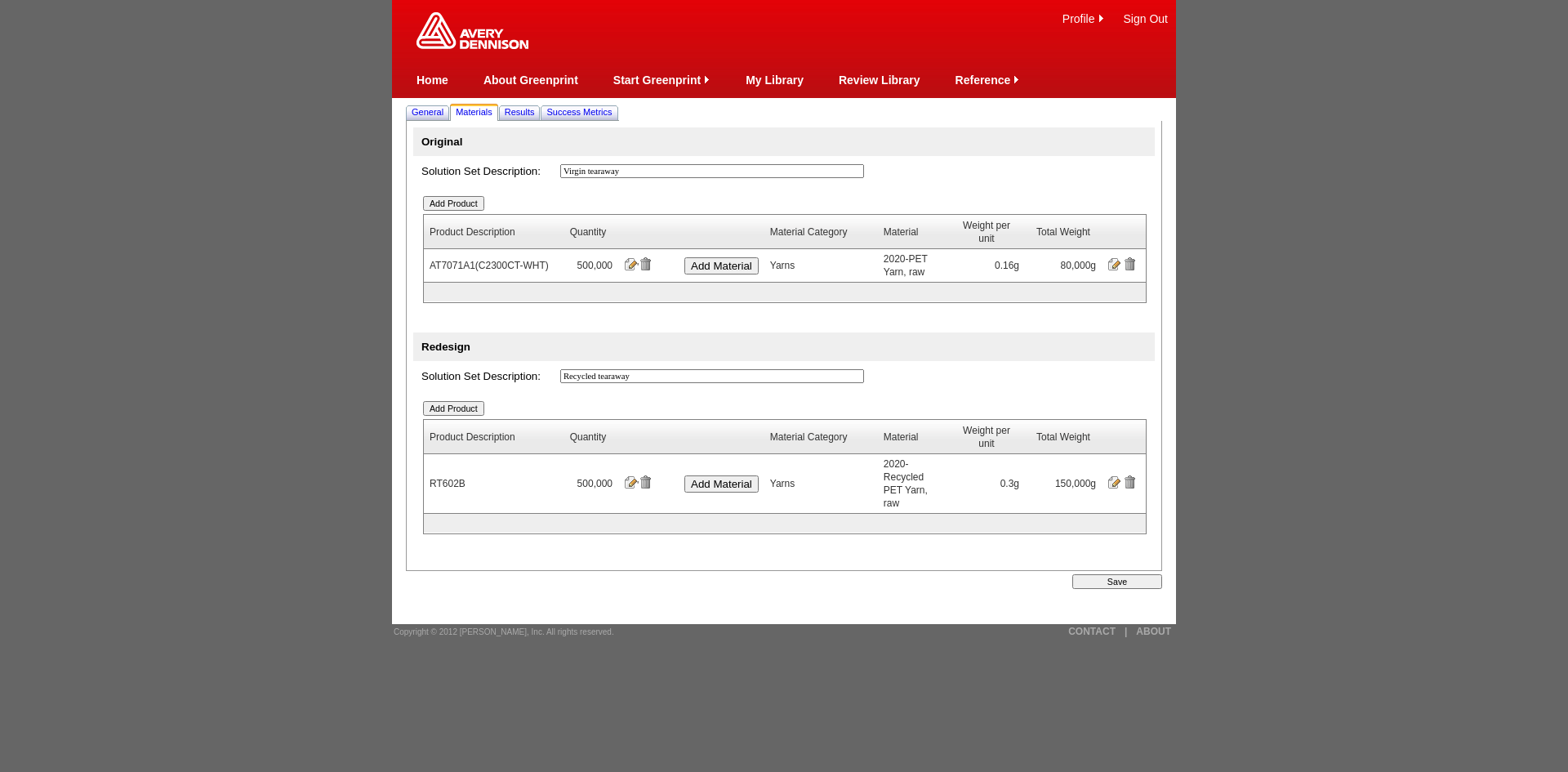
click at [1102, 580] on td "Save" at bounding box center [803, 581] width 719 height 18
click at [1104, 574] on input "Save" at bounding box center [1116, 581] width 90 height 15
click at [530, 111] on span "Results" at bounding box center [519, 112] width 30 height 10
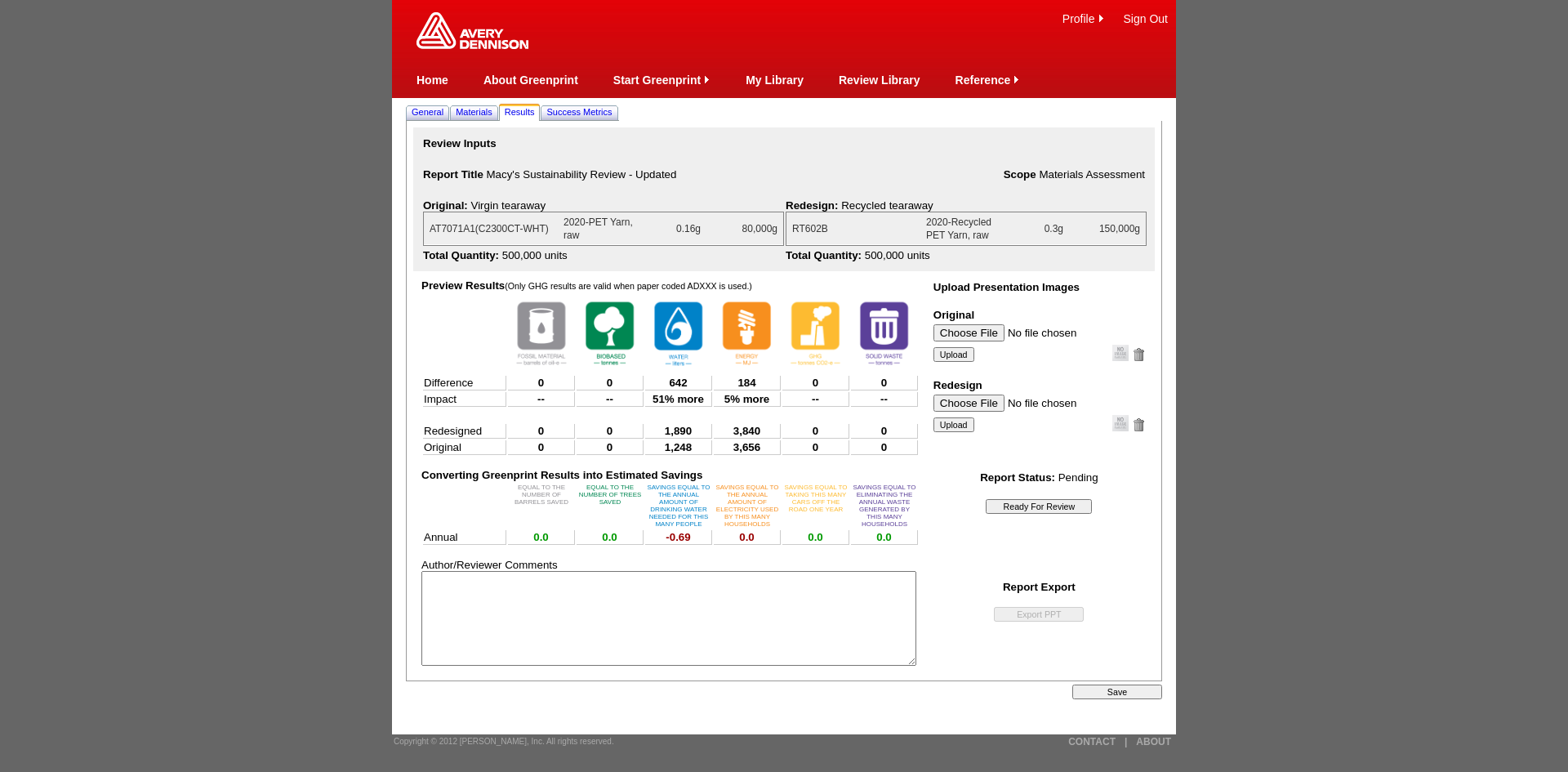
click at [918, 466] on td "Converting Greenprint Results into Estimated Savings EQUAL TO THE NUMBER OF BAR…" at bounding box center [677, 561] width 511 height 209
click at [969, 572] on td "Report Export Export PPT" at bounding box center [1038, 590] width 215 height 67
click at [1037, 504] on input "Ready For Review" at bounding box center [1038, 506] width 106 height 15
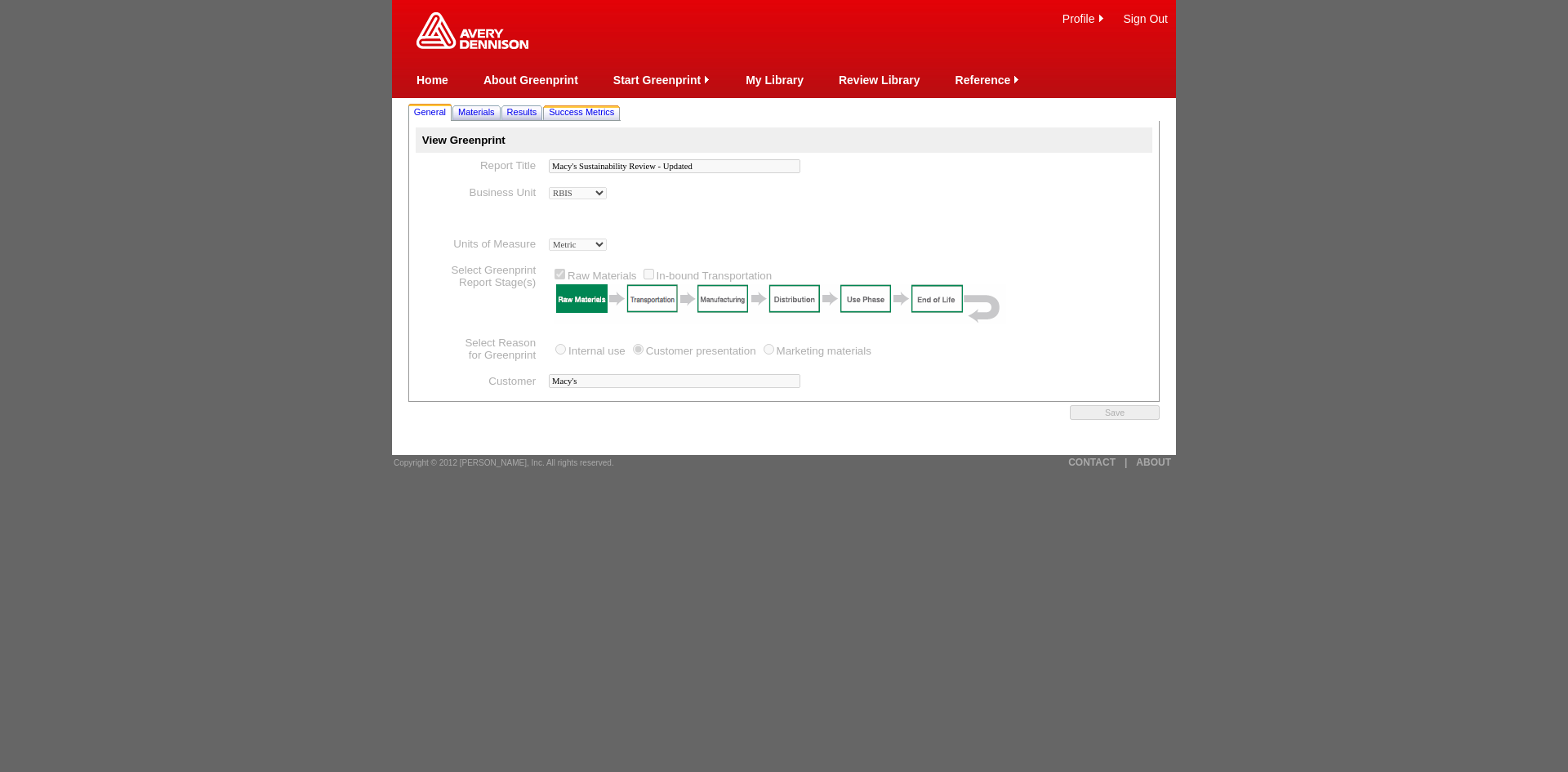
click at [586, 118] on link "Success Metrics" at bounding box center [580, 112] width 72 height 17
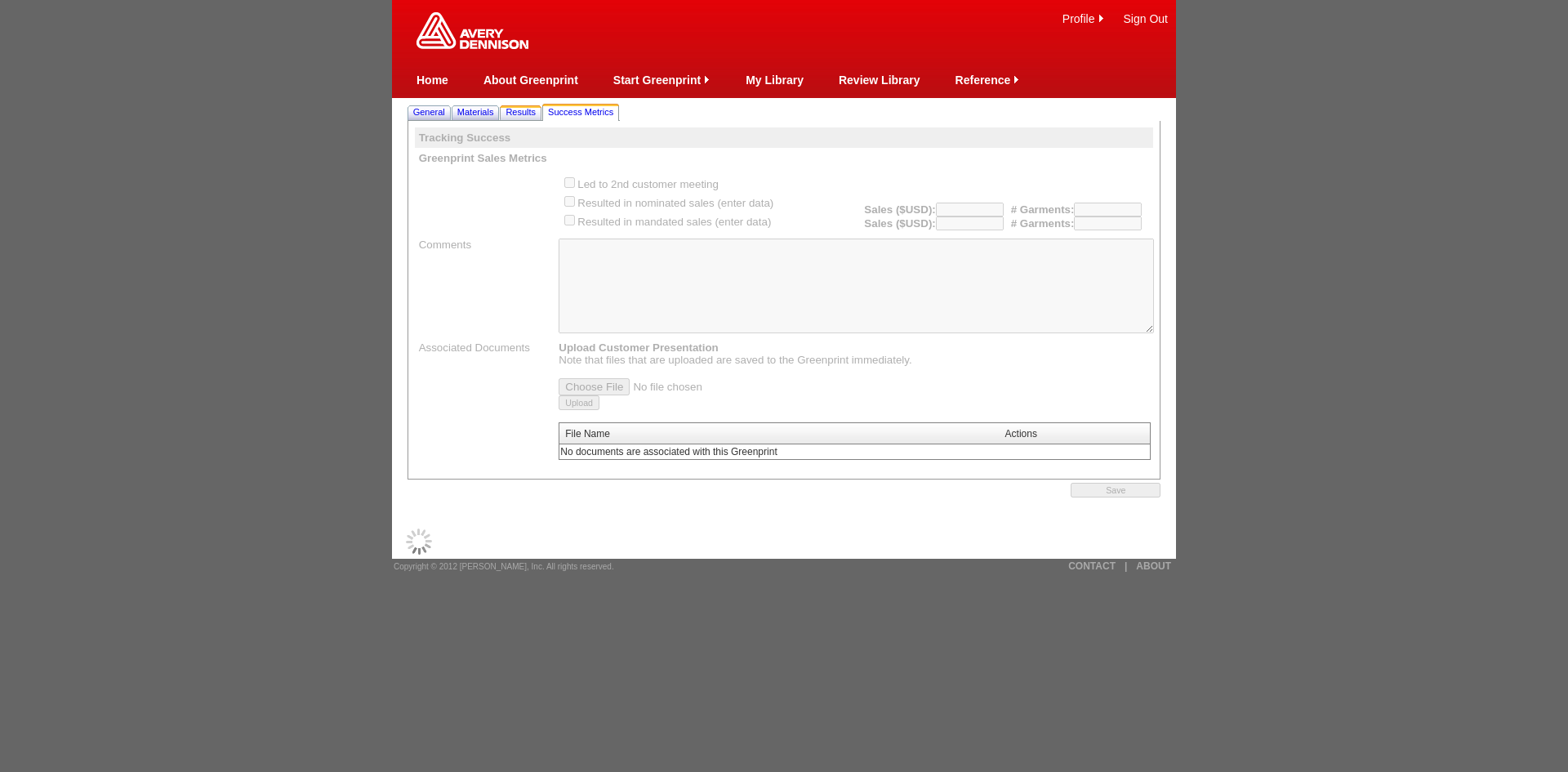
click at [536, 115] on span "Results" at bounding box center [520, 112] width 30 height 10
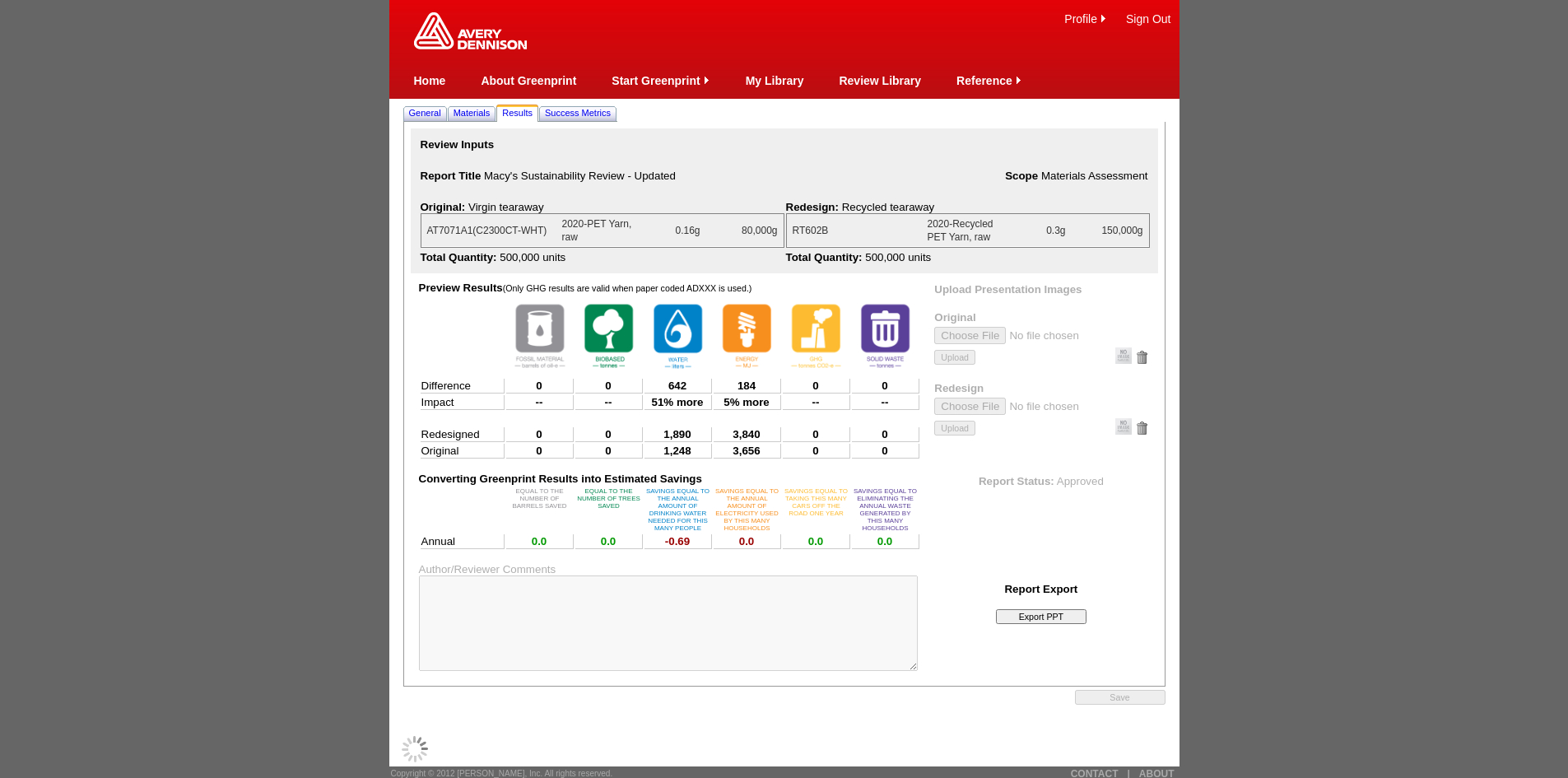
click at [1039, 618] on input "Export PPT" at bounding box center [1040, 616] width 91 height 15
